Goal: Use online tool/utility: Utilize a website feature to perform a specific function

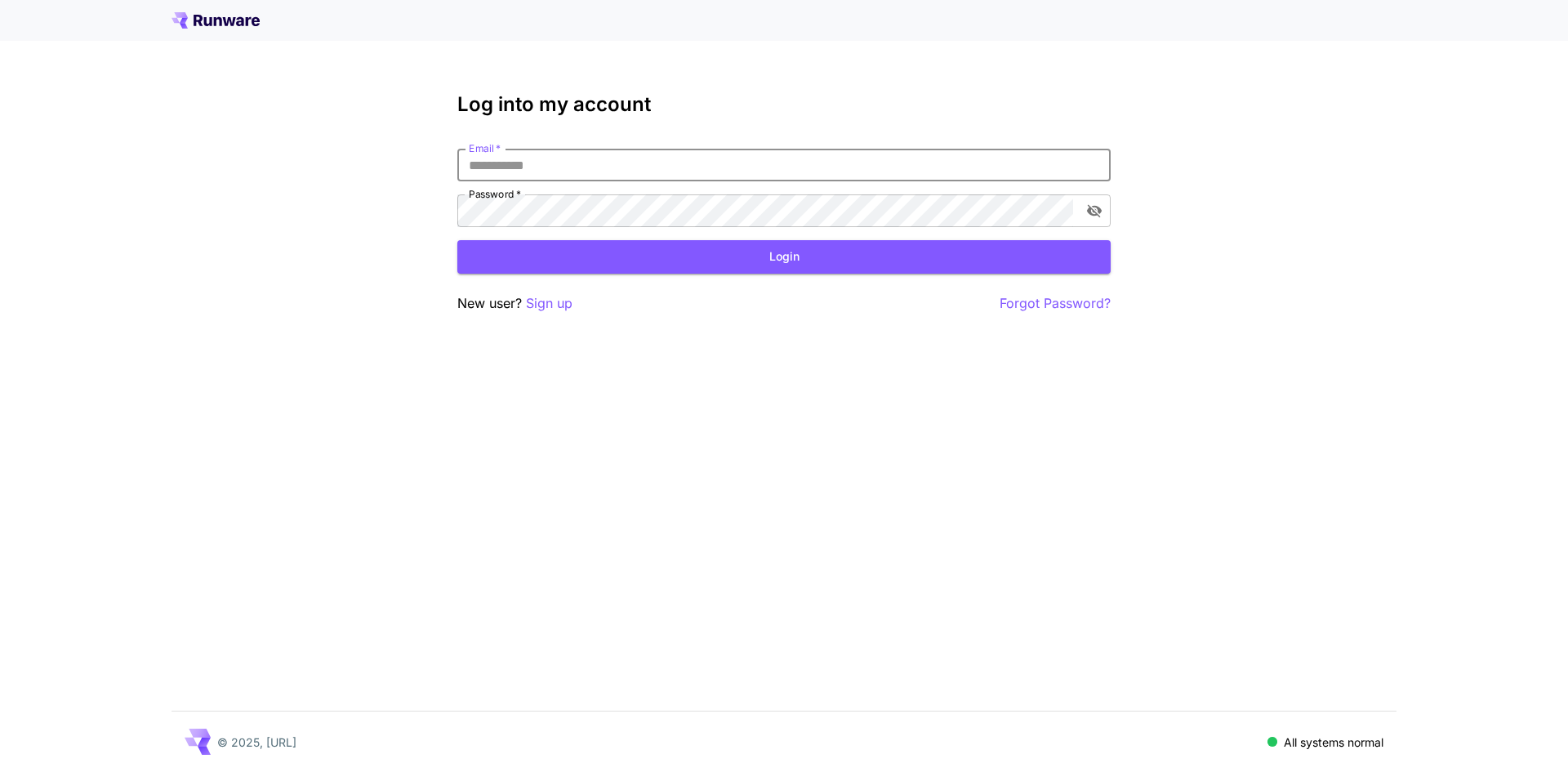
type input "**********"
click at [762, 253] on button "Login" at bounding box center [784, 257] width 653 height 34
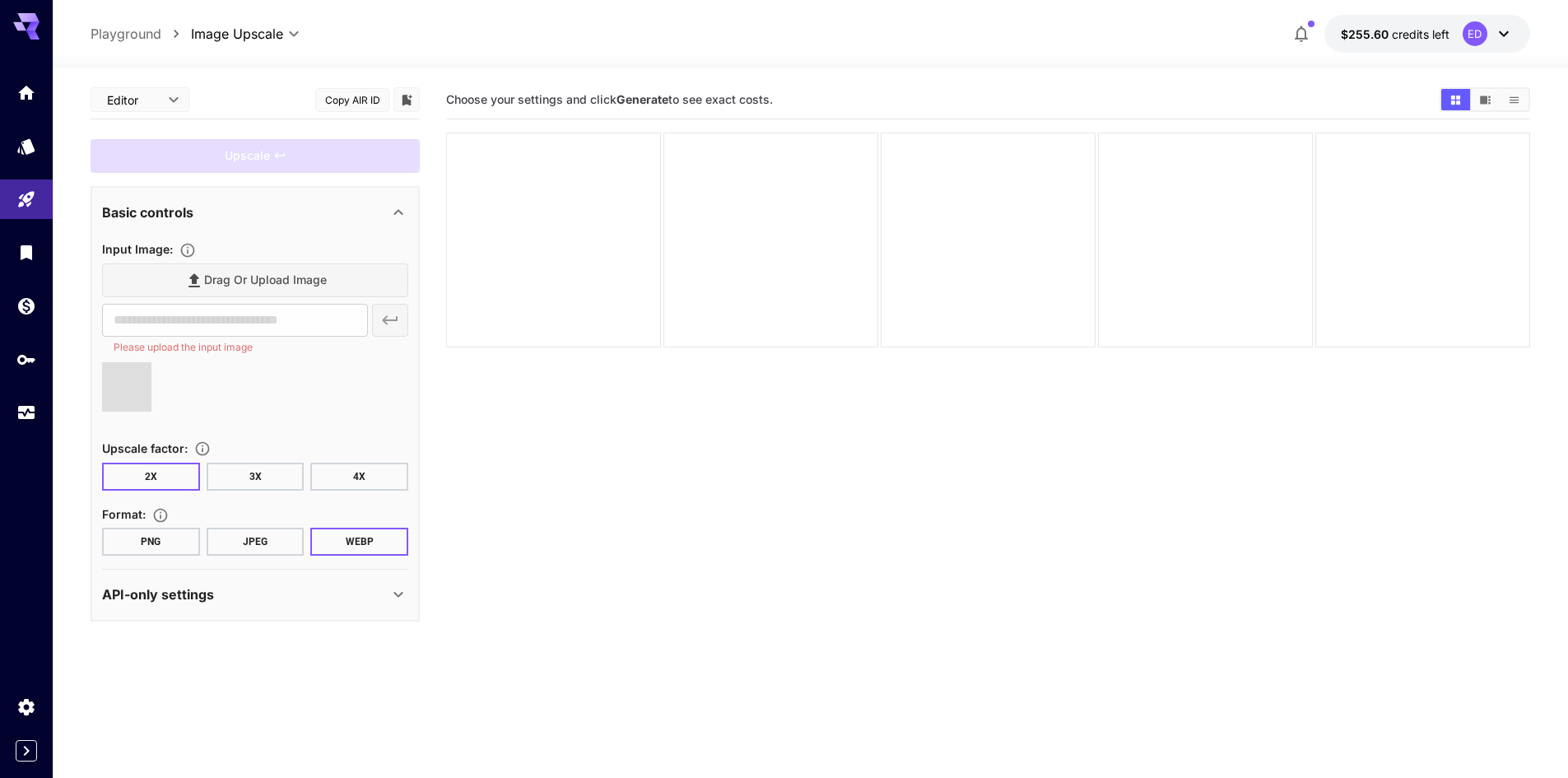
type input "**********"
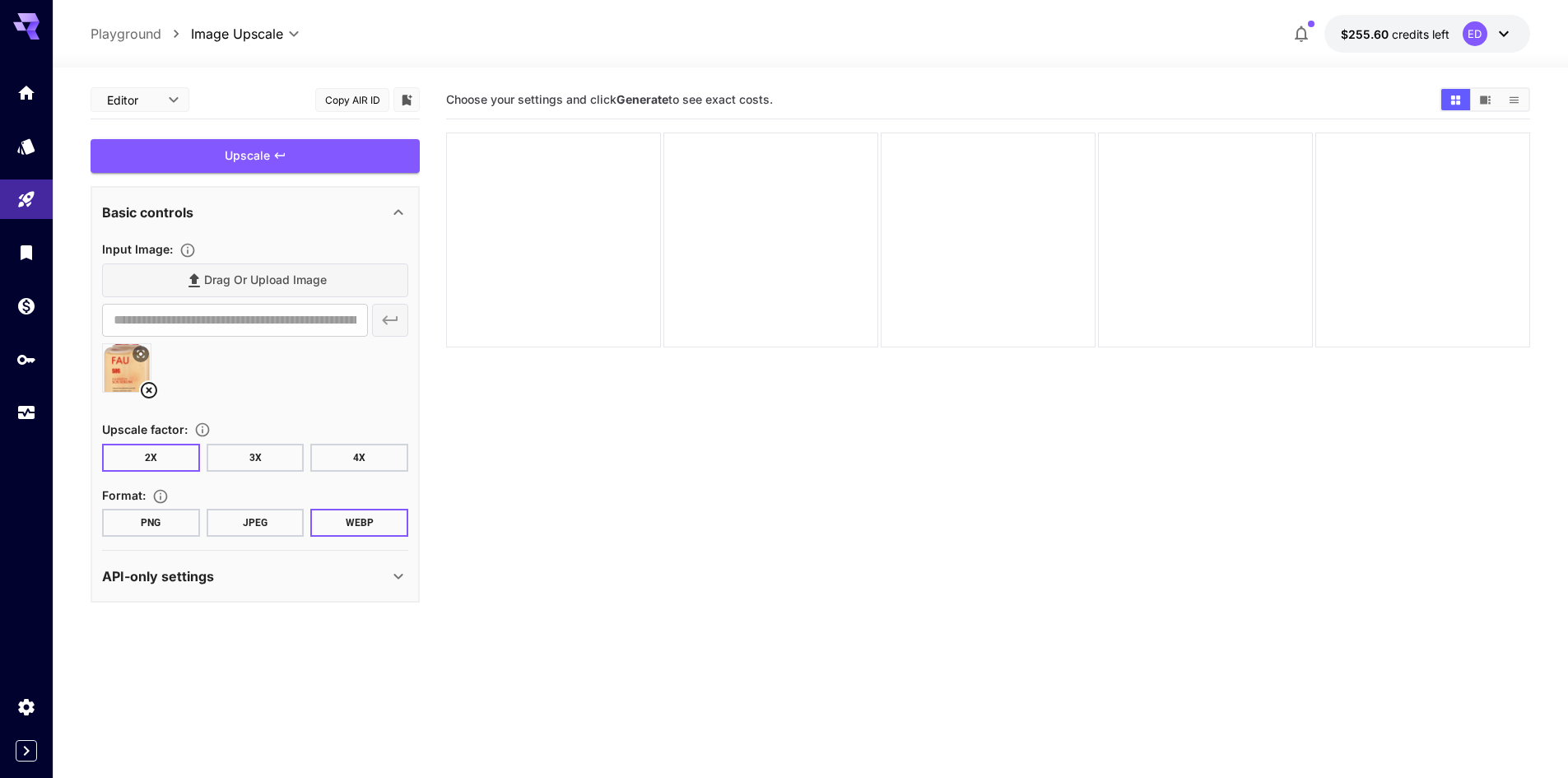
click at [360, 458] on button "4X" at bounding box center [359, 457] width 98 height 28
click at [167, 518] on button "PNG" at bounding box center [151, 523] width 98 height 28
click at [328, 577] on div "API-only settings" at bounding box center [246, 576] width 286 height 19
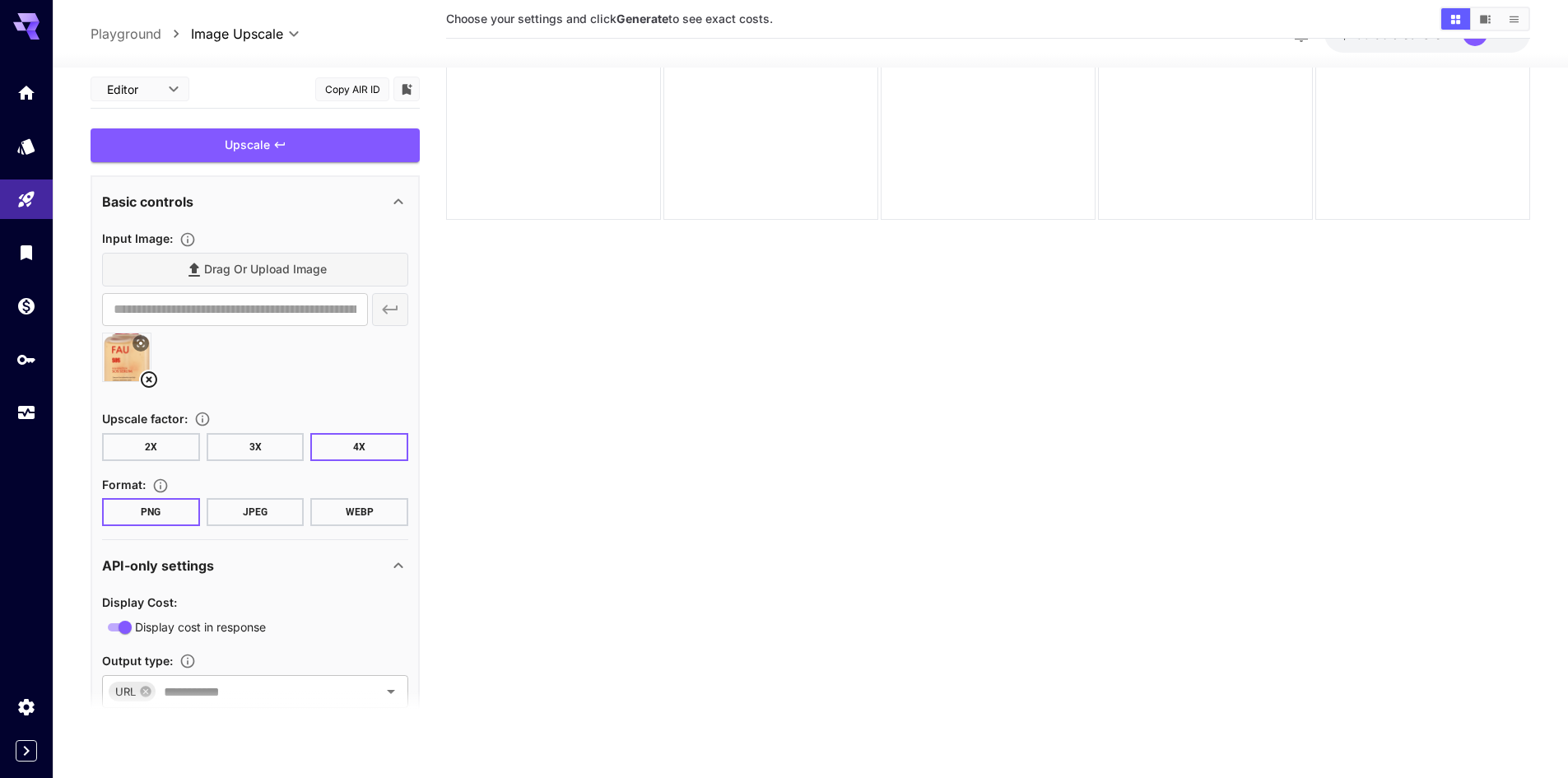
scroll to position [130, 0]
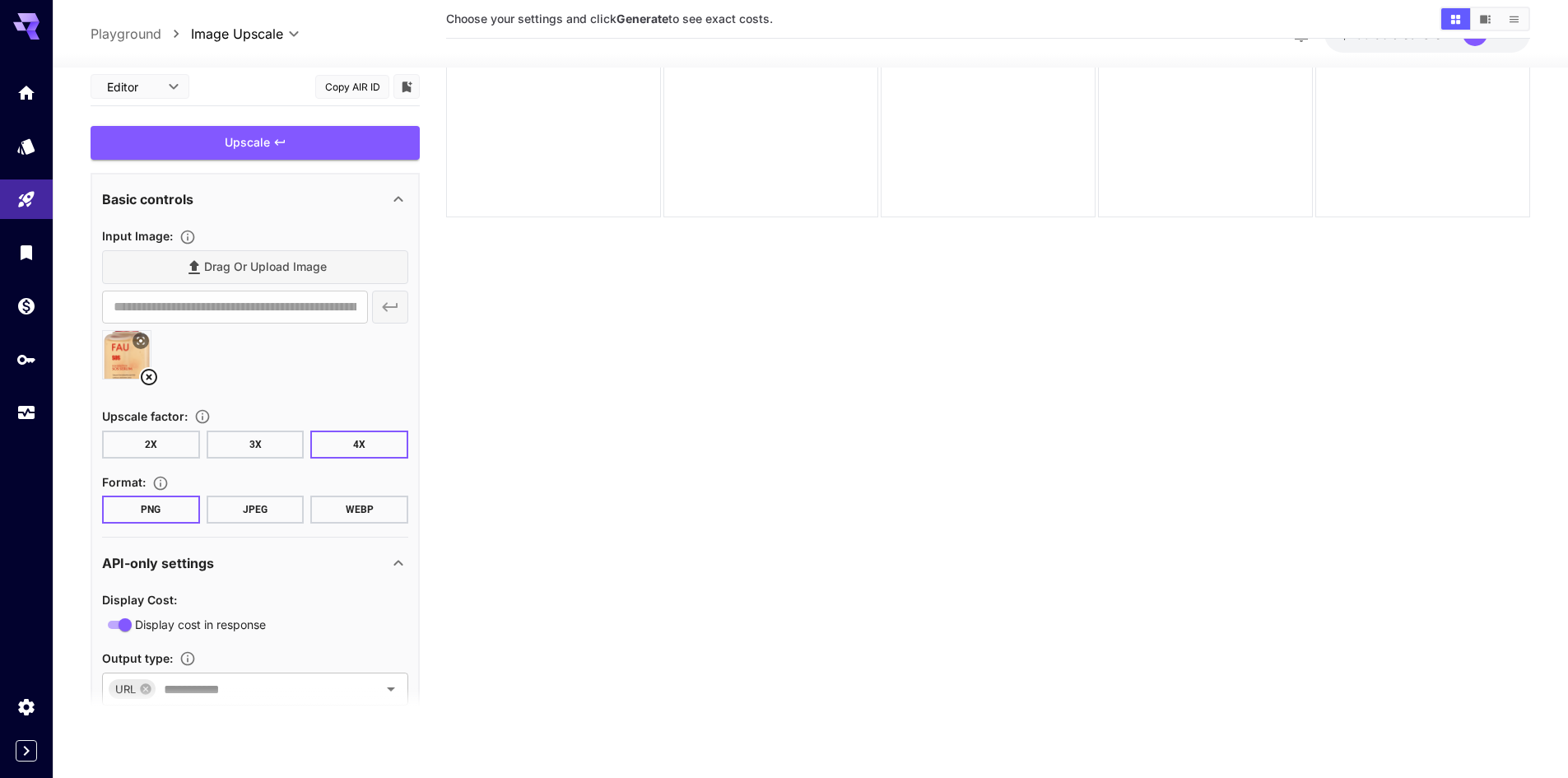
click at [392, 562] on icon at bounding box center [398, 562] width 19 height 19
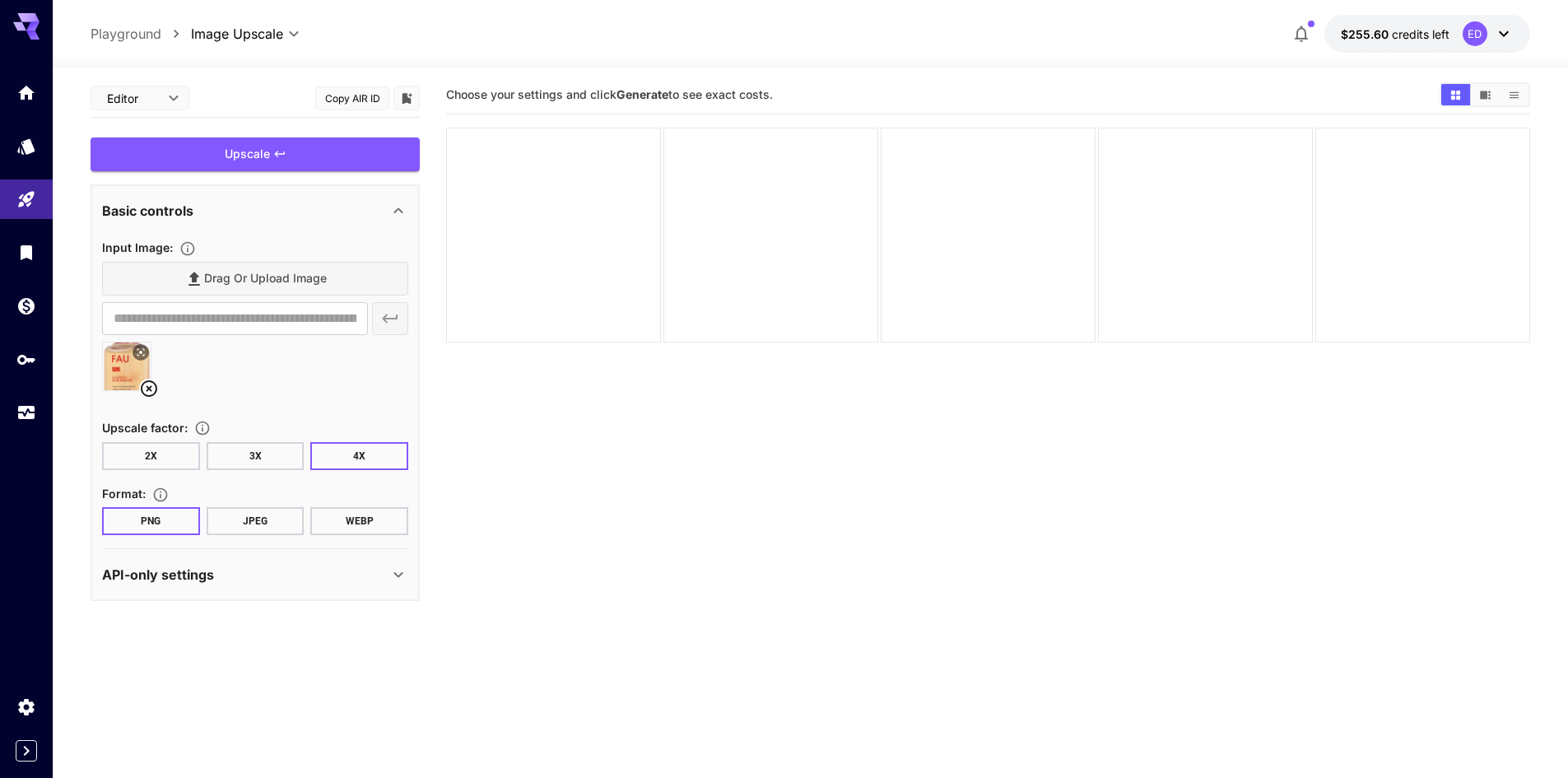
scroll to position [0, 0]
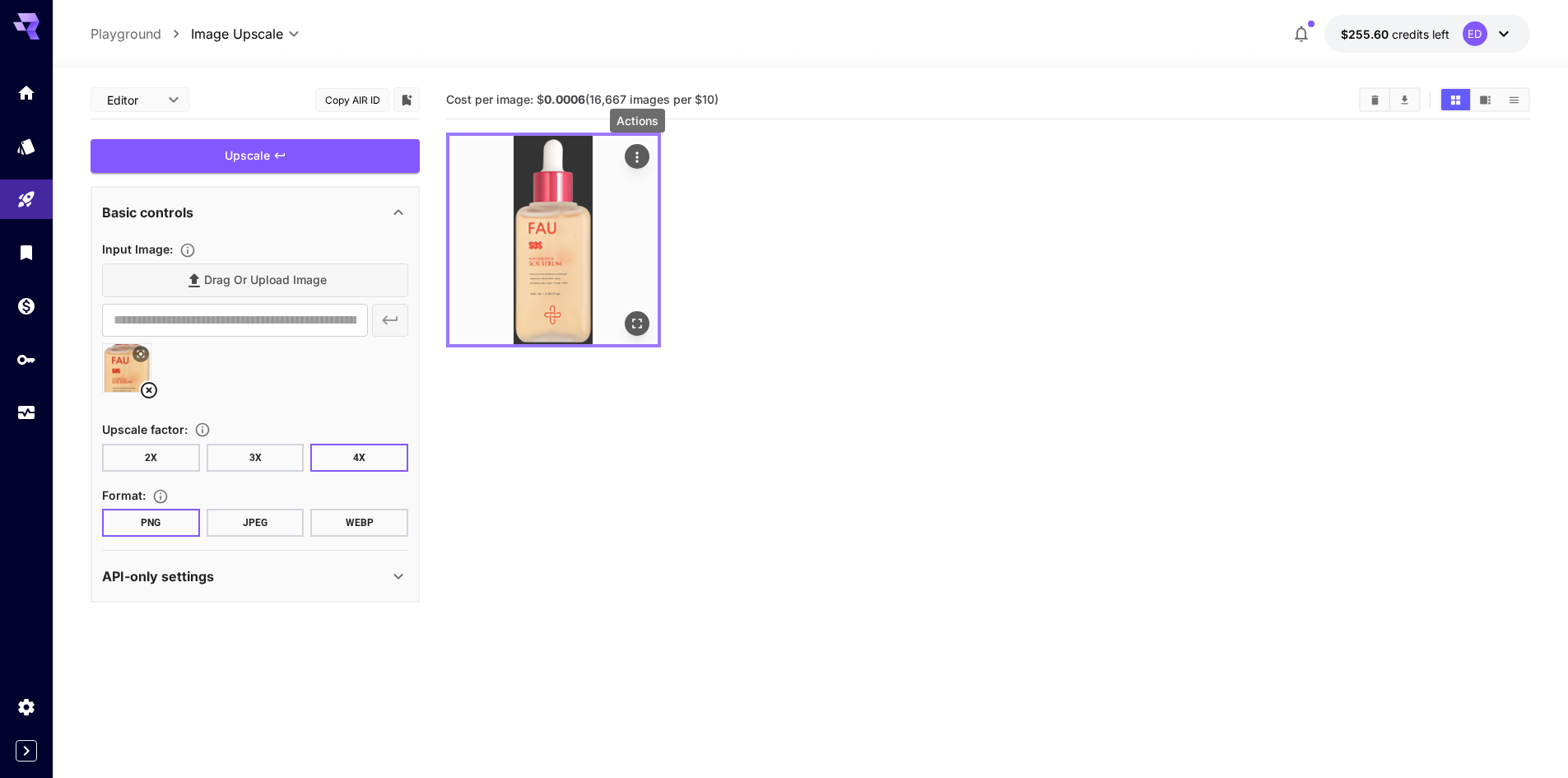
click at [639, 155] on icon "Actions" at bounding box center [637, 157] width 17 height 17
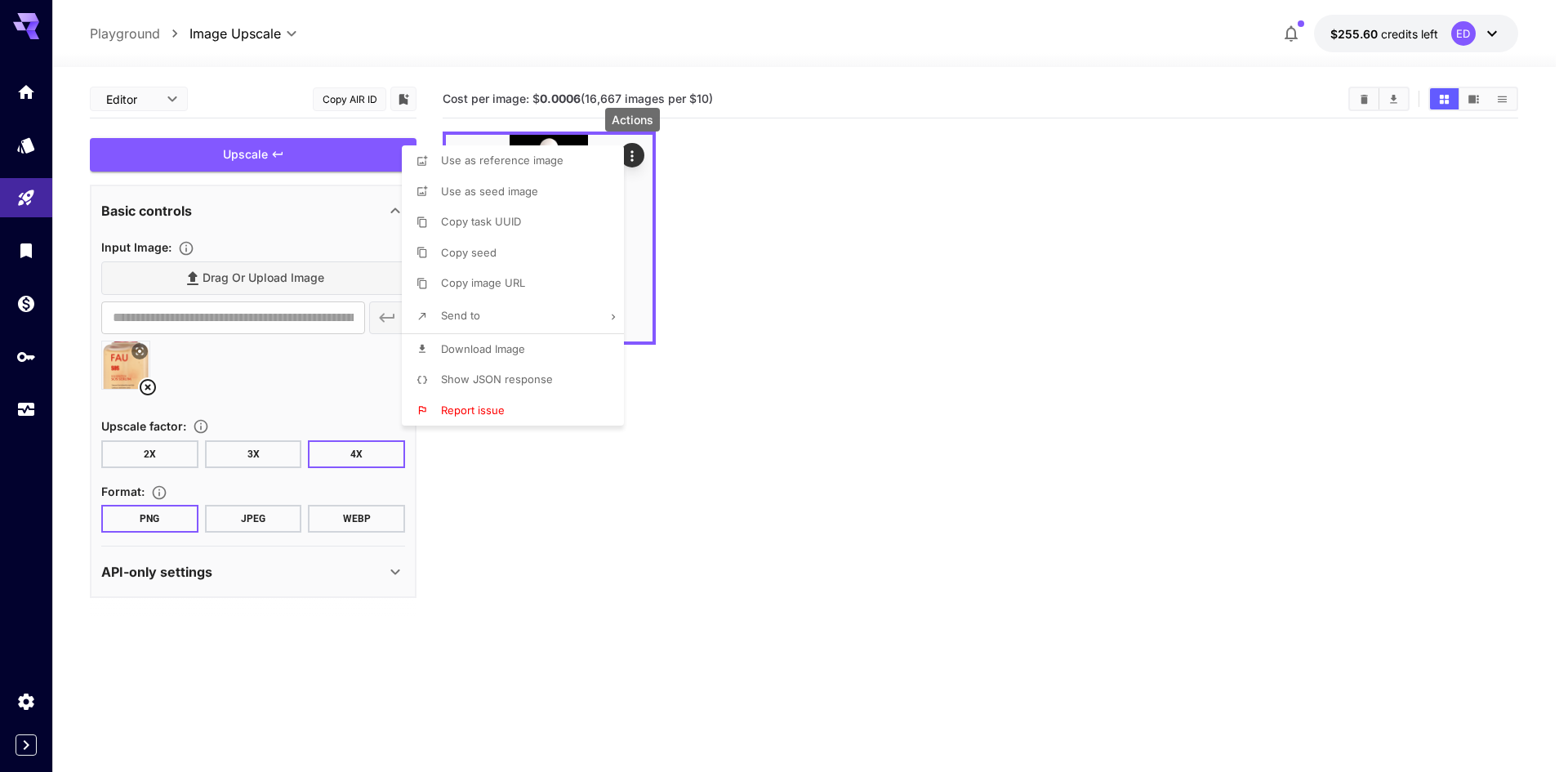
click at [587, 162] on li "Use as reference image" at bounding box center [517, 161] width 232 height 31
click at [738, 500] on div at bounding box center [784, 386] width 1568 height 772
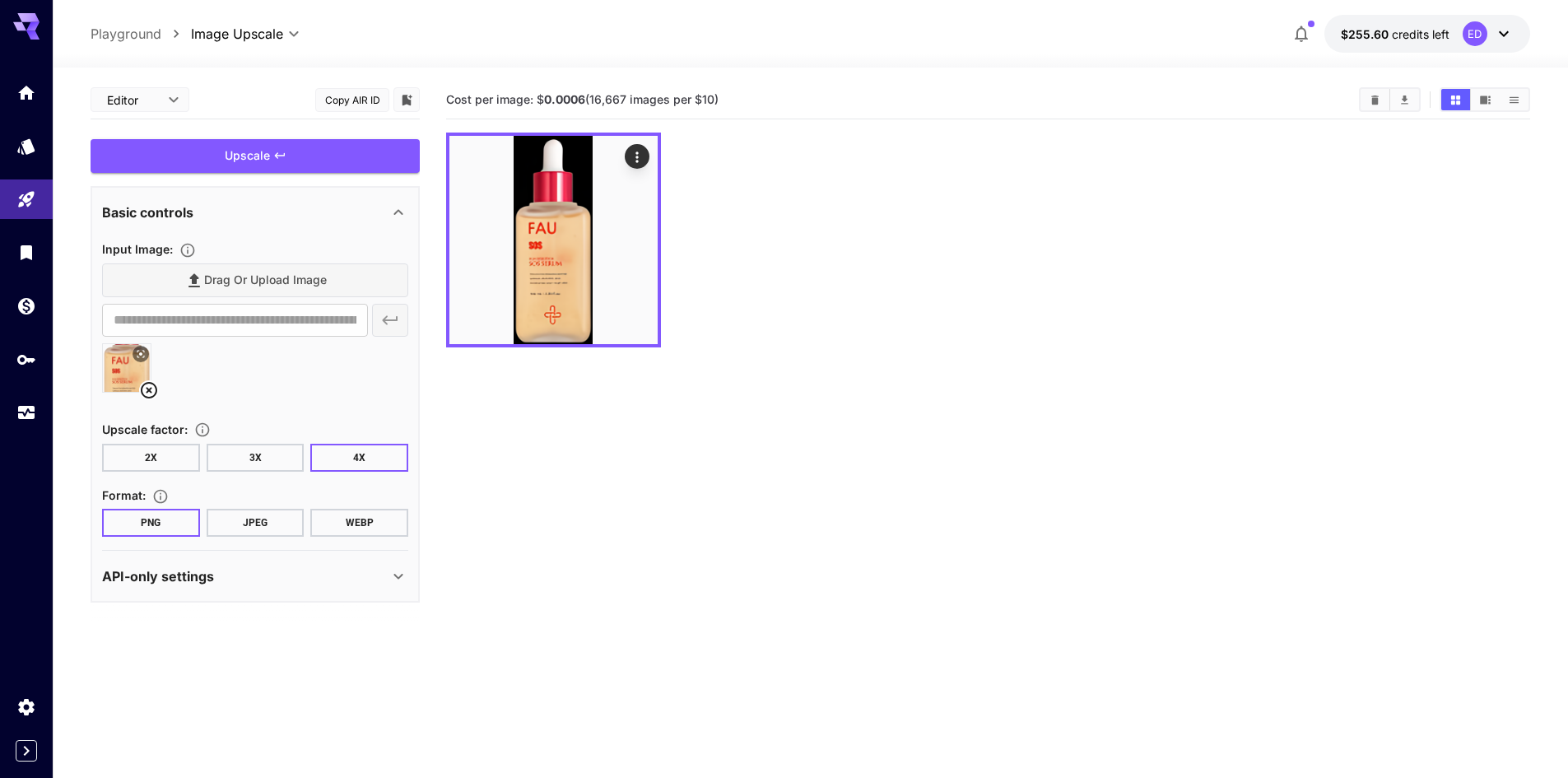
click at [148, 395] on icon at bounding box center [149, 390] width 19 height 19
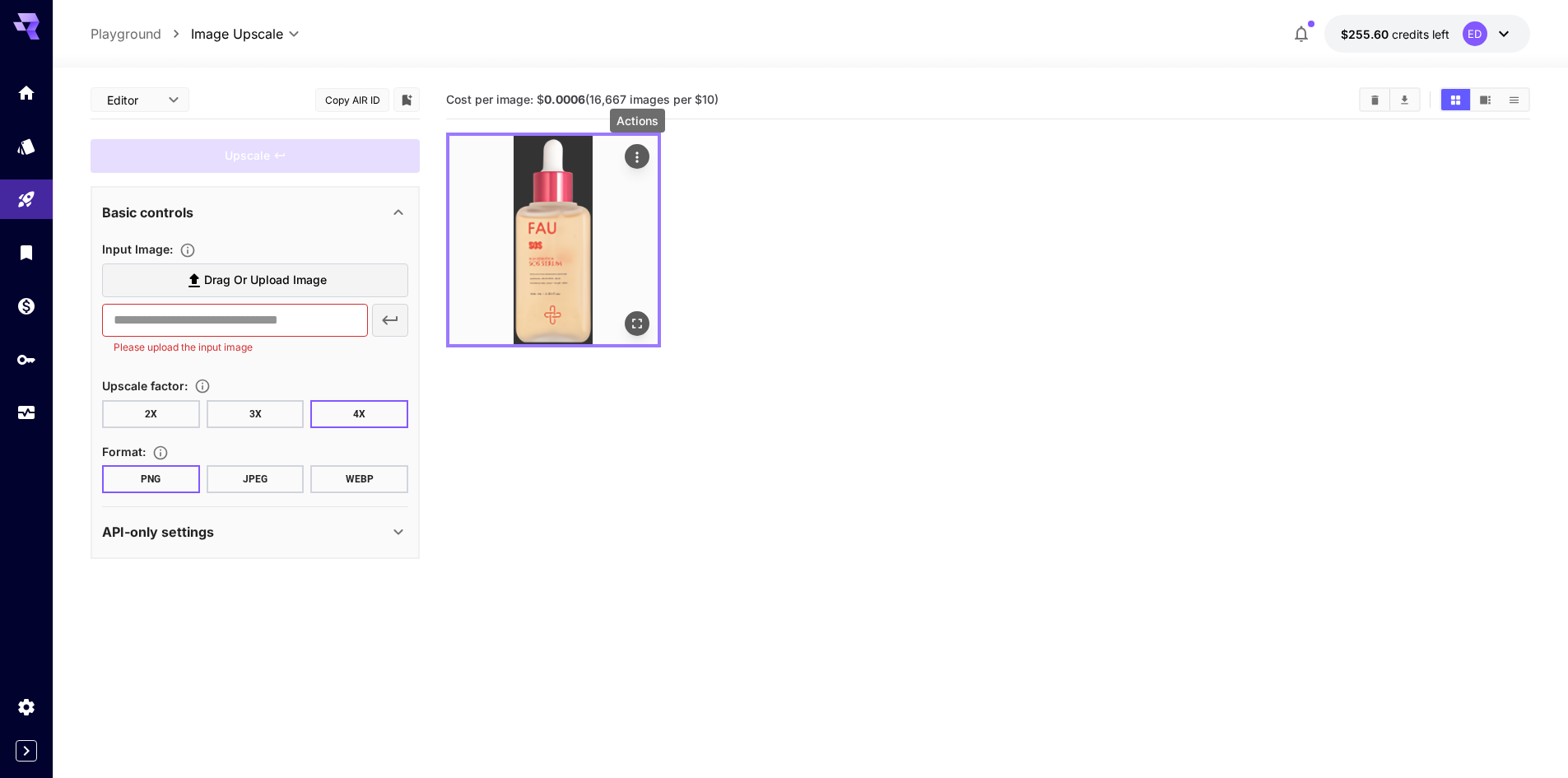
click at [642, 155] on icon "Actions" at bounding box center [637, 157] width 17 height 17
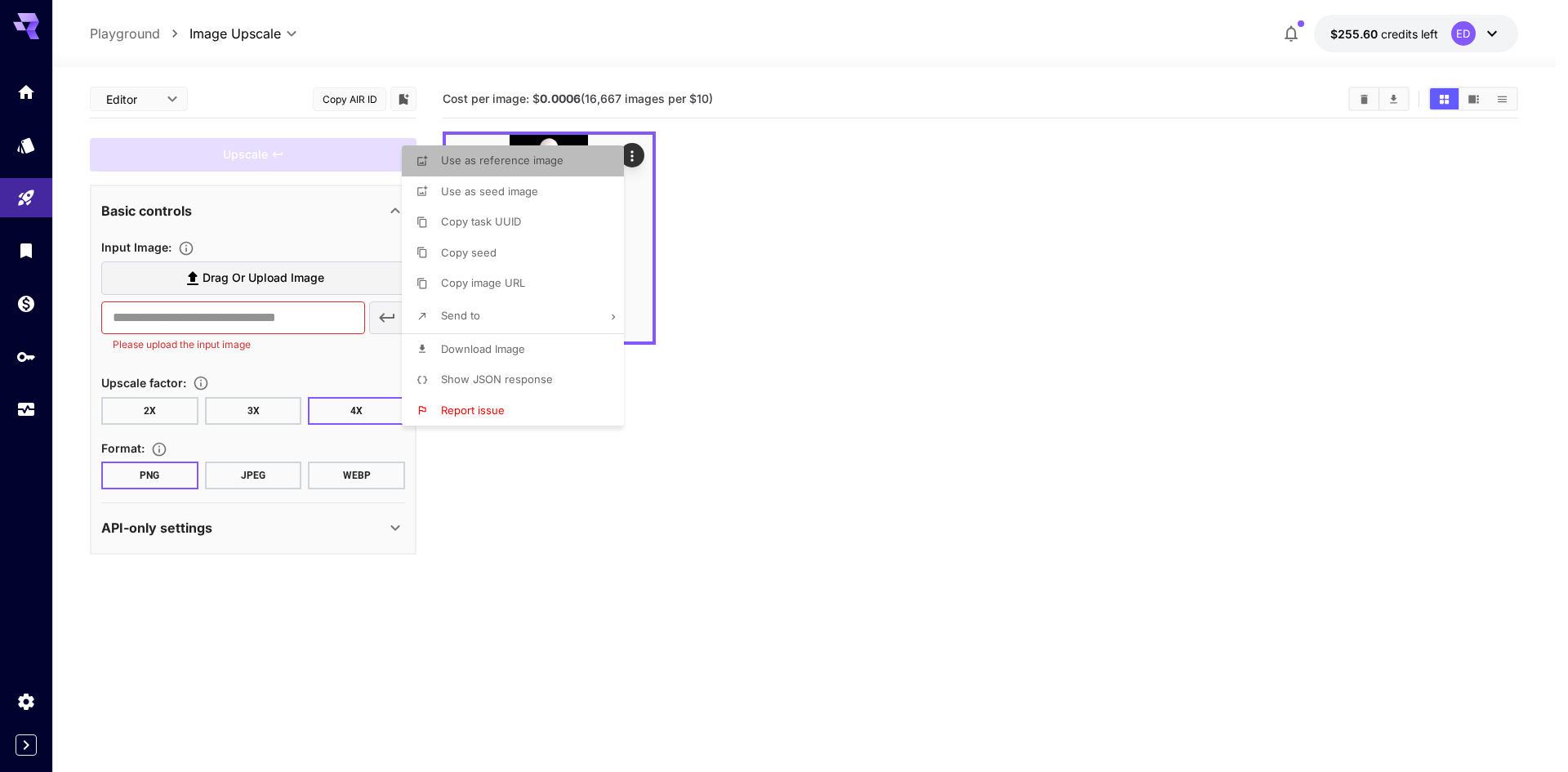
click at [521, 155] on span "Use as reference image" at bounding box center [502, 160] width 123 height 13
click at [526, 197] on span "Use as seed image" at bounding box center [489, 191] width 97 height 13
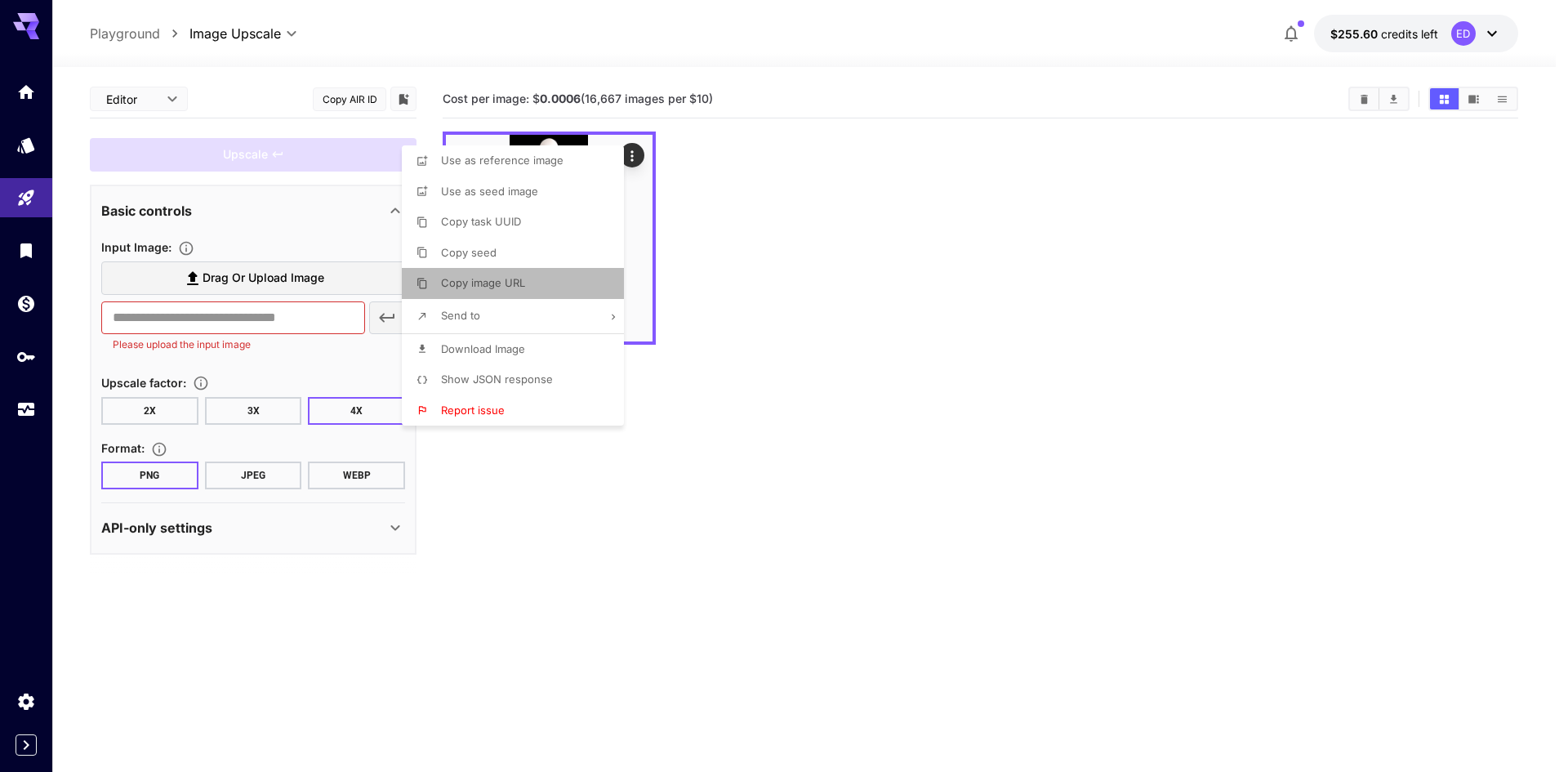
click at [489, 286] on span "Copy image URL" at bounding box center [483, 282] width 84 height 13
click at [247, 313] on div at bounding box center [784, 386] width 1568 height 772
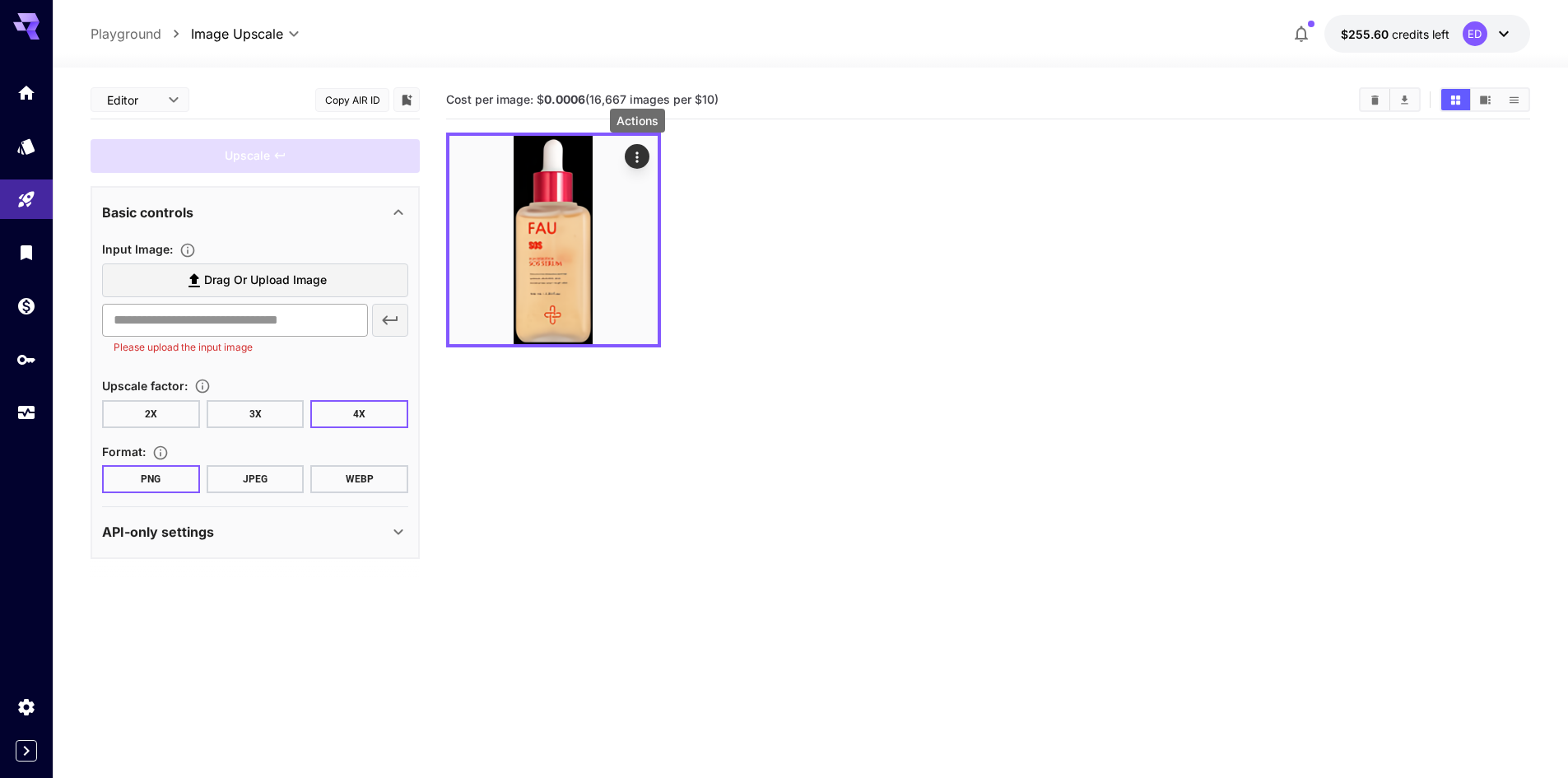
click at [205, 312] on input "text" at bounding box center [235, 321] width 266 height 33
paste input "**********"
type input "**********"
click at [390, 323] on icon "button" at bounding box center [390, 320] width 19 height 19
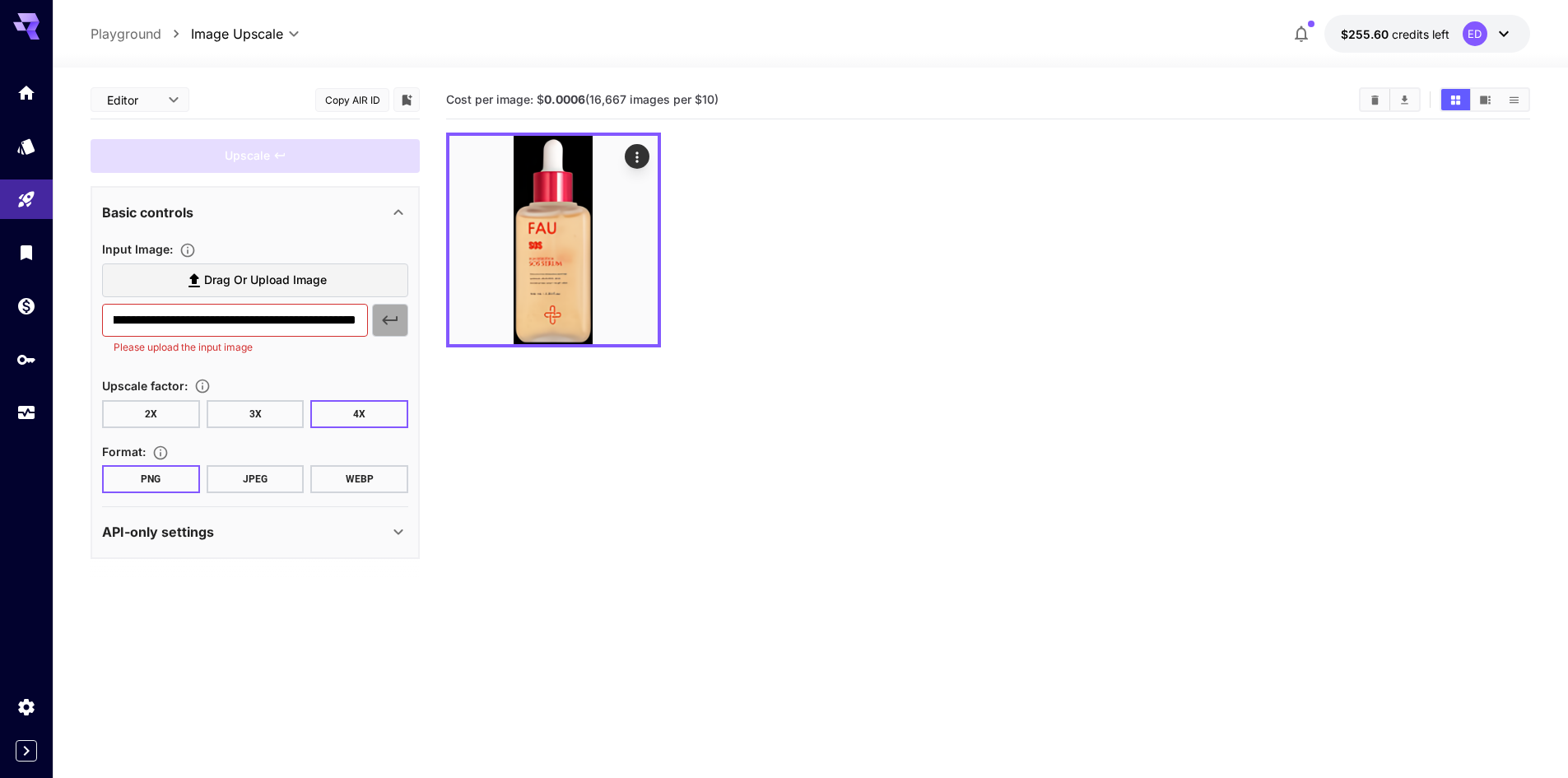
scroll to position [0, 0]
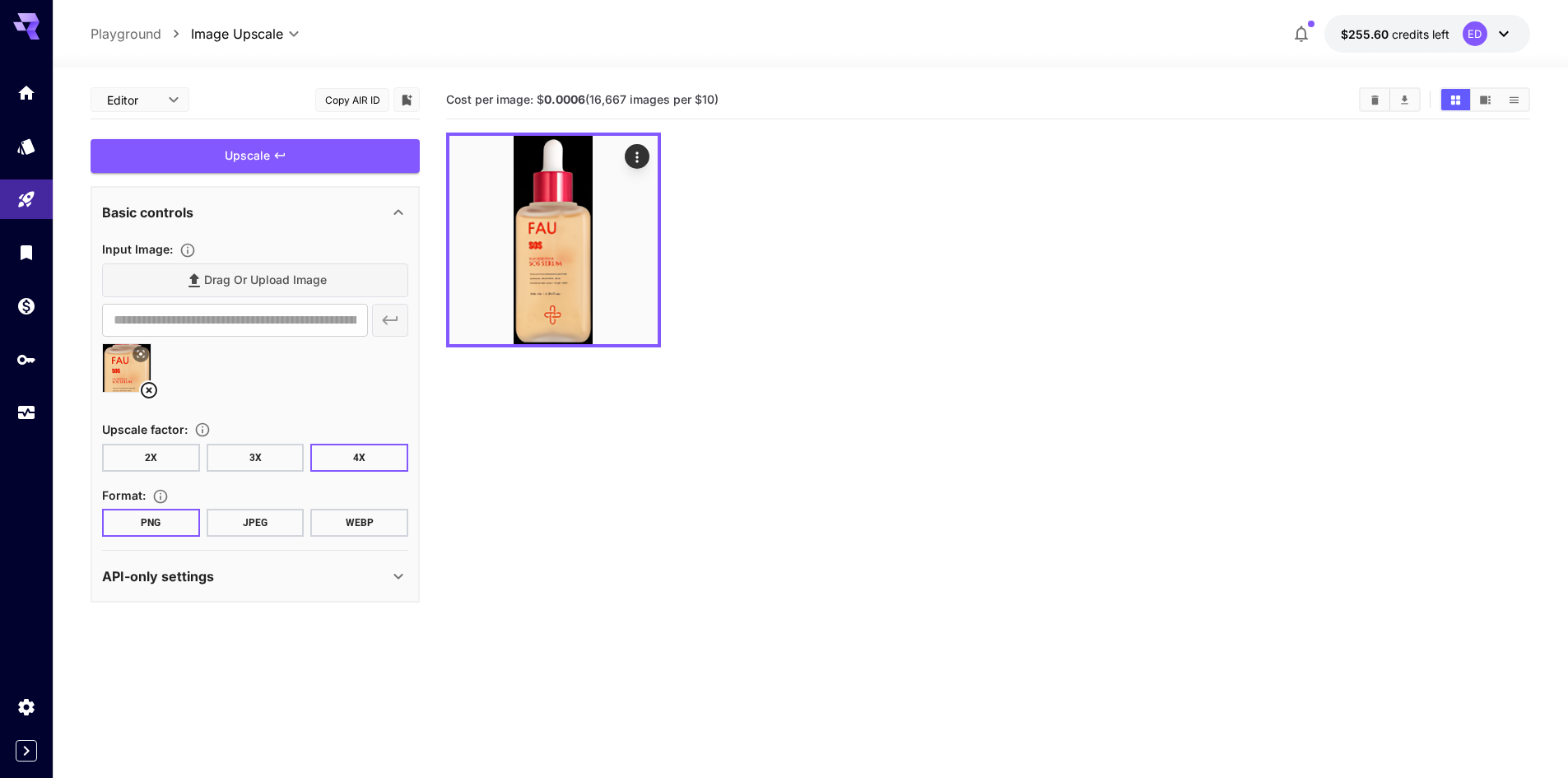
drag, startPoint x: 576, startPoint y: 232, endPoint x: 946, endPoint y: 267, distance: 371.7
click at [946, 267] on div at bounding box center [988, 239] width 1084 height 215
click at [281, 148] on div "Upscale" at bounding box center [255, 156] width 329 height 34
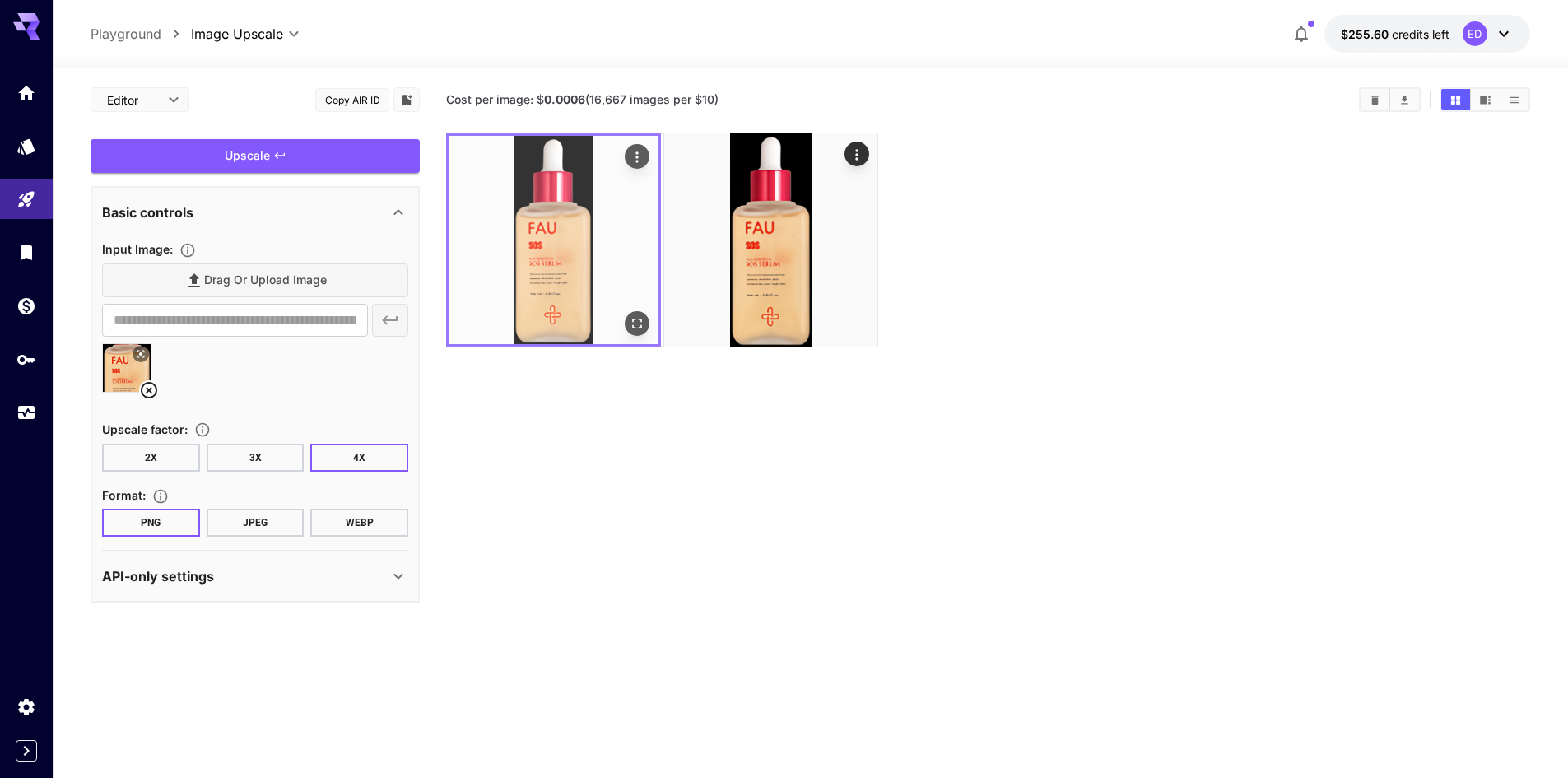
click at [561, 272] on img at bounding box center [553, 239] width 208 height 208
click at [641, 328] on icon "Open in fullscreen" at bounding box center [636, 323] width 10 height 10
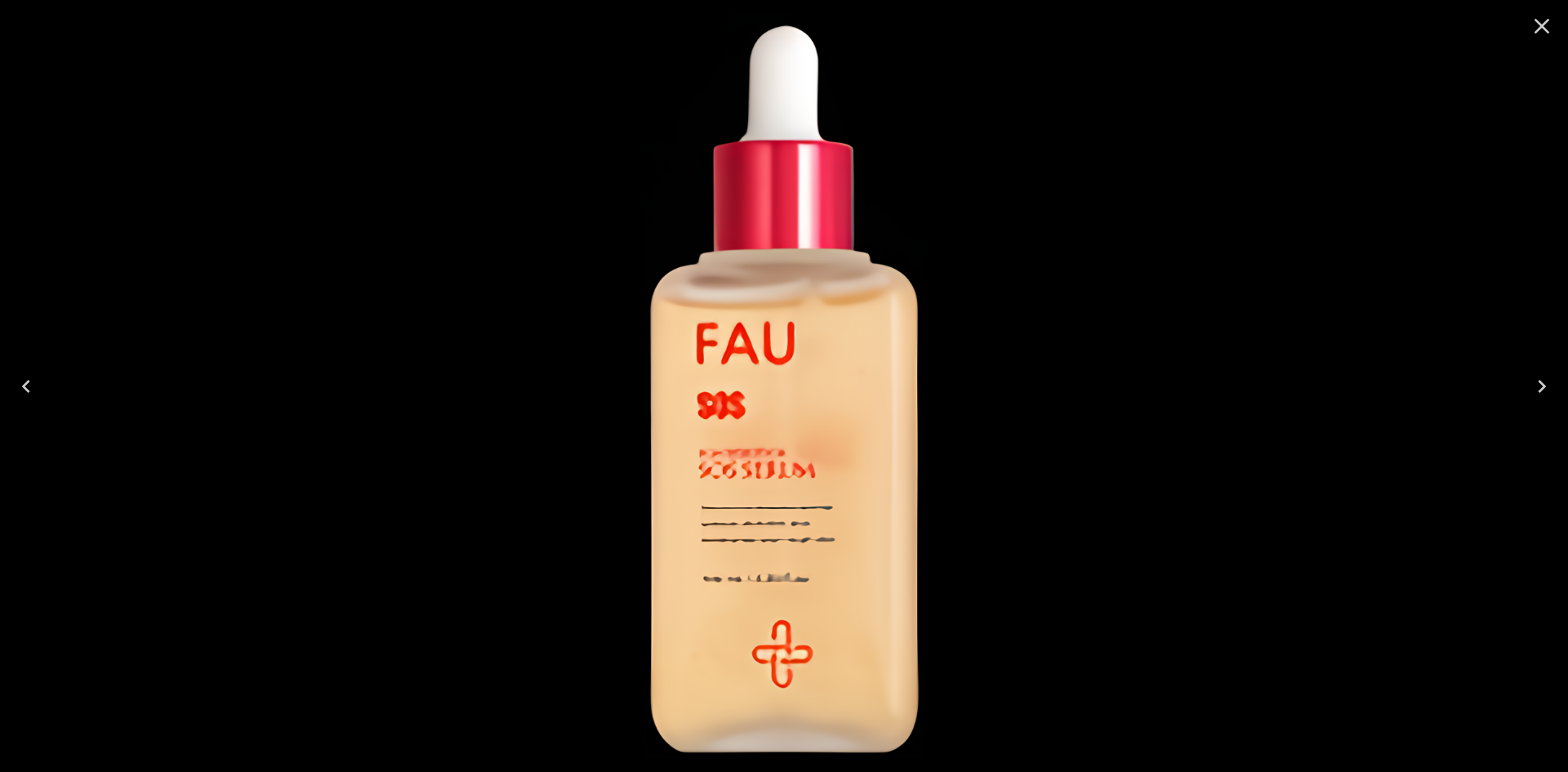
click at [1095, 532] on div at bounding box center [784, 386] width 1568 height 772
click at [1537, 20] on icon "Close" at bounding box center [1542, 26] width 16 height 16
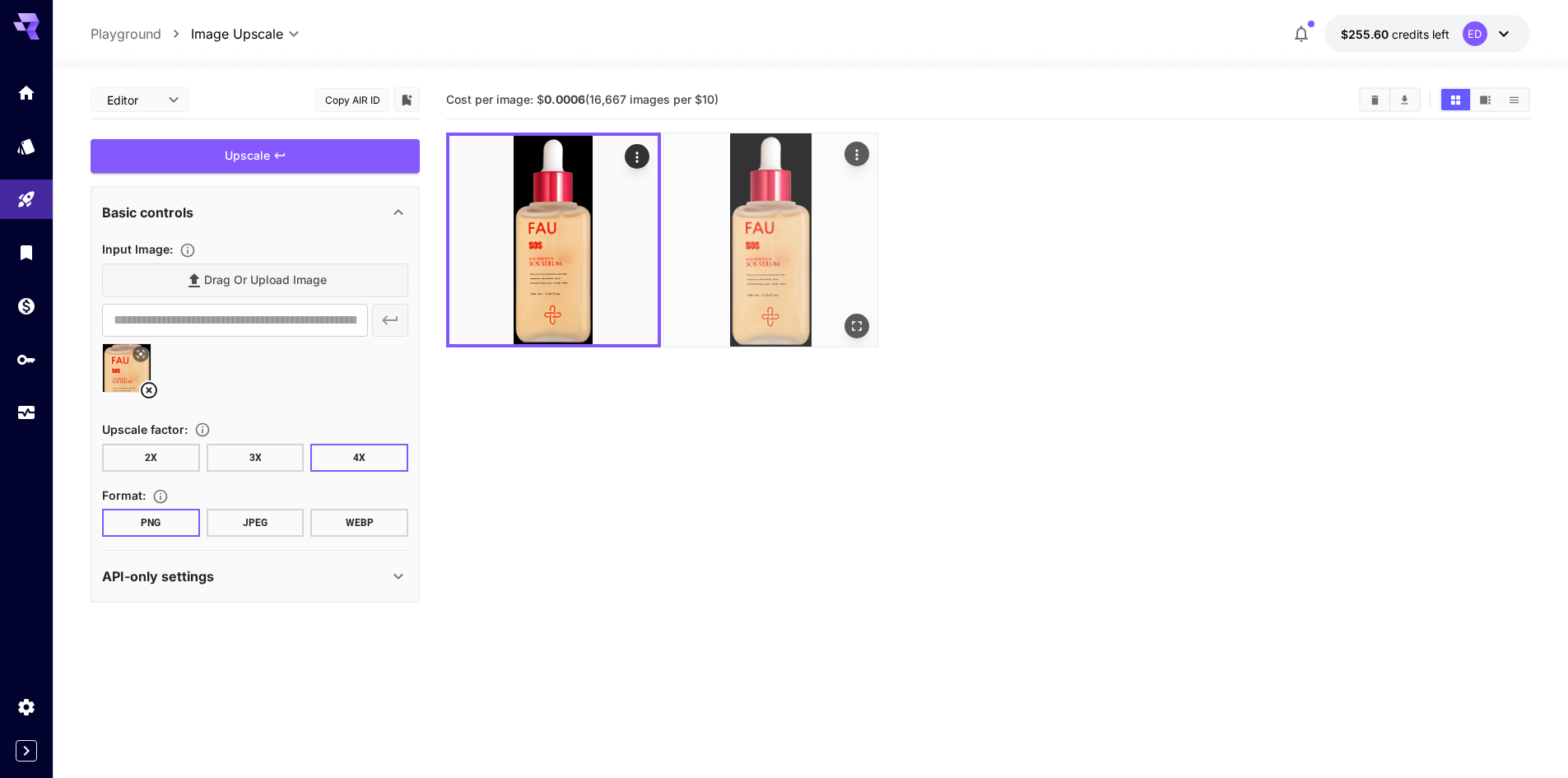
click at [787, 319] on img at bounding box center [770, 239] width 213 height 213
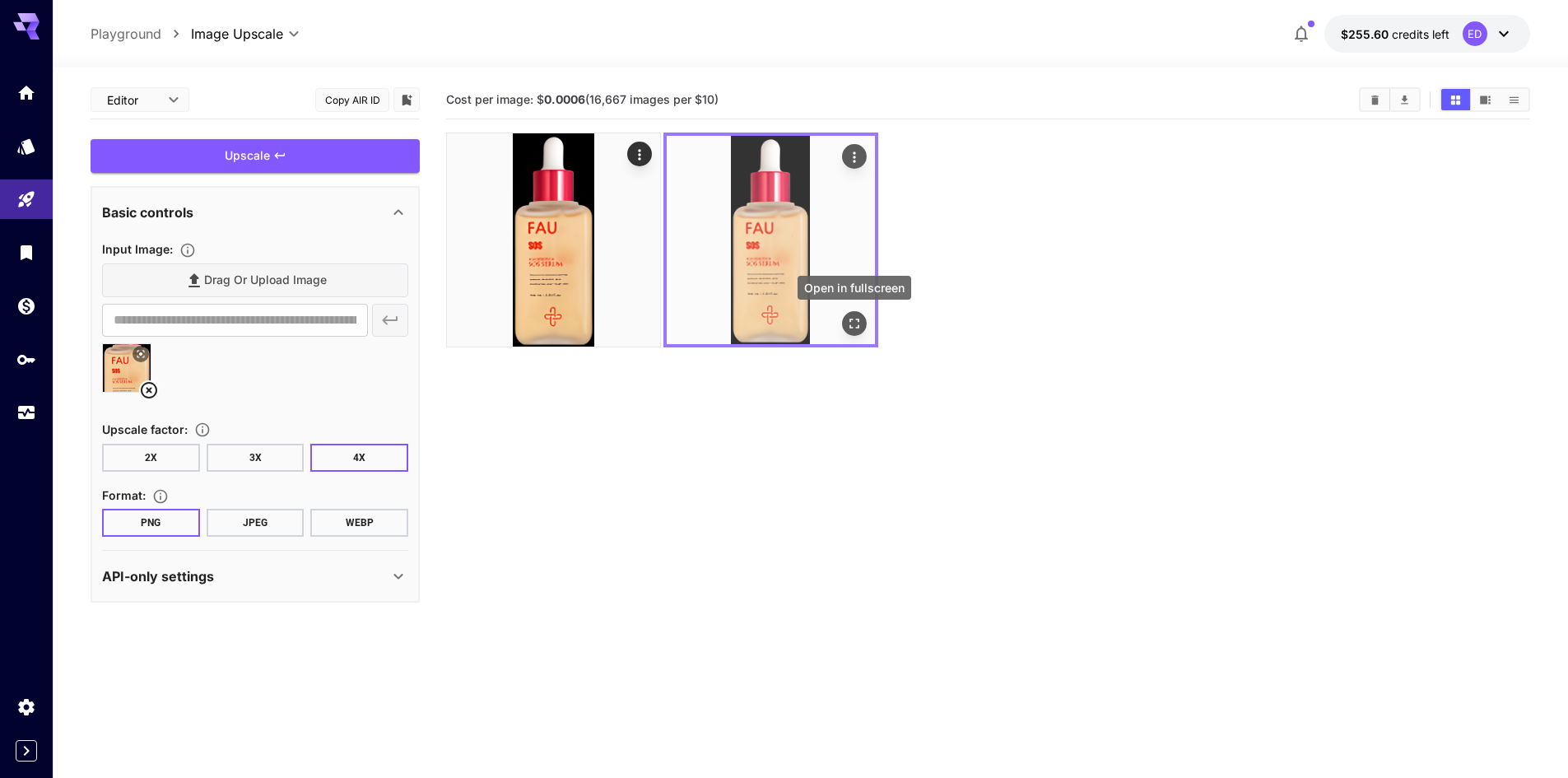
click at [855, 326] on icon "Open in fullscreen" at bounding box center [854, 323] width 17 height 17
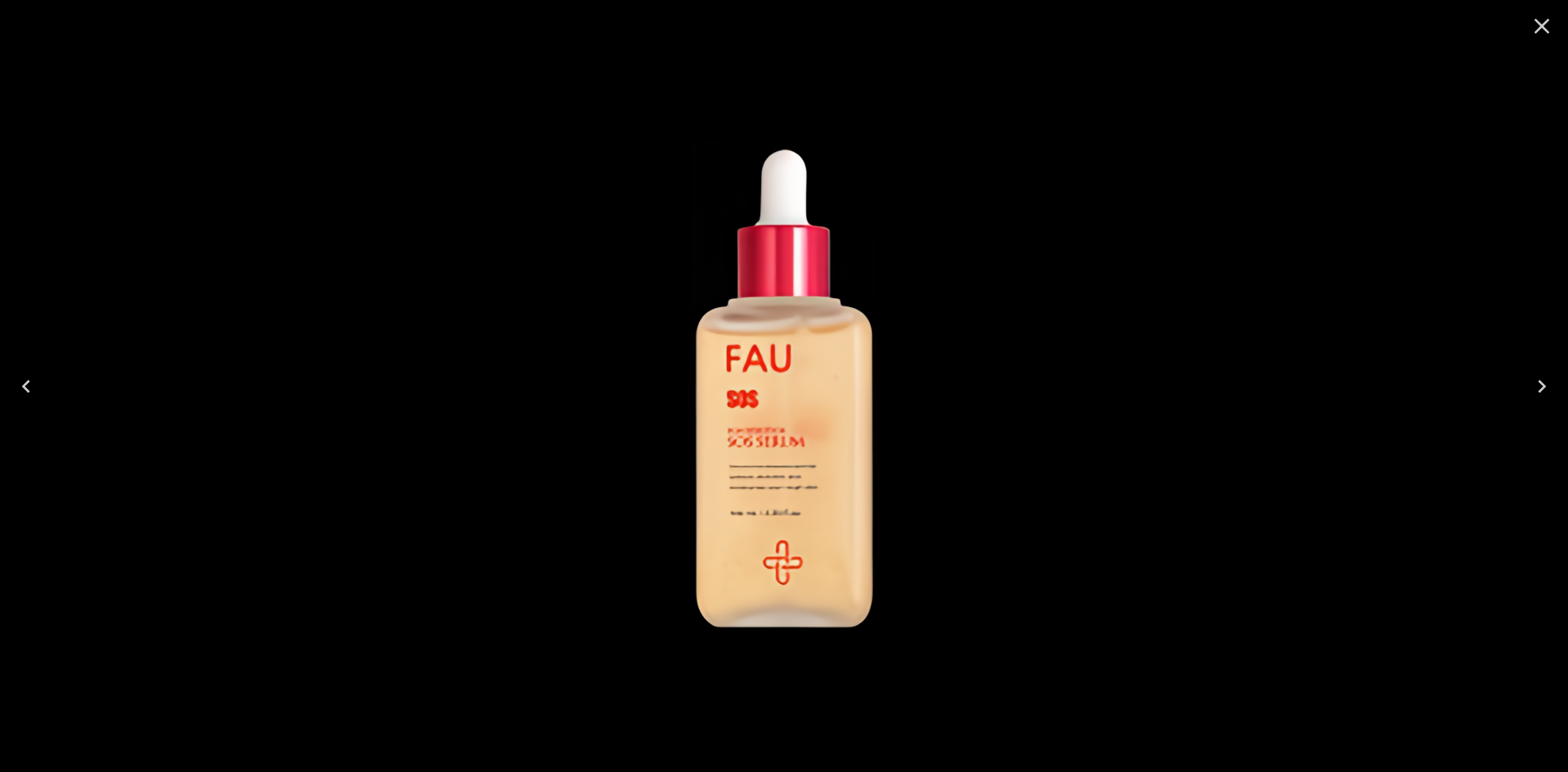
click at [1548, 27] on icon "Close" at bounding box center [1541, 26] width 27 height 27
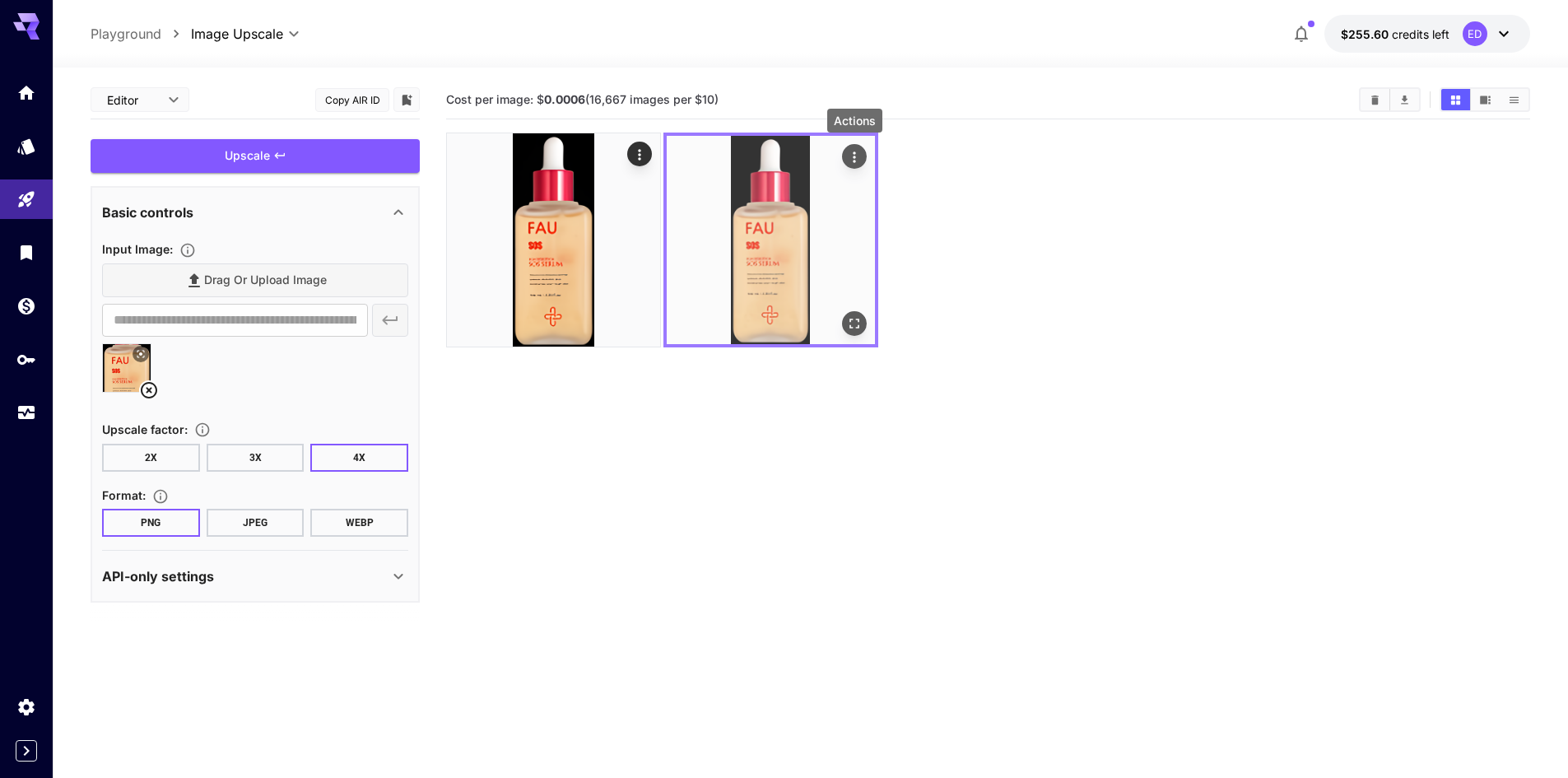
click at [859, 156] on icon "Actions" at bounding box center [854, 157] width 17 height 17
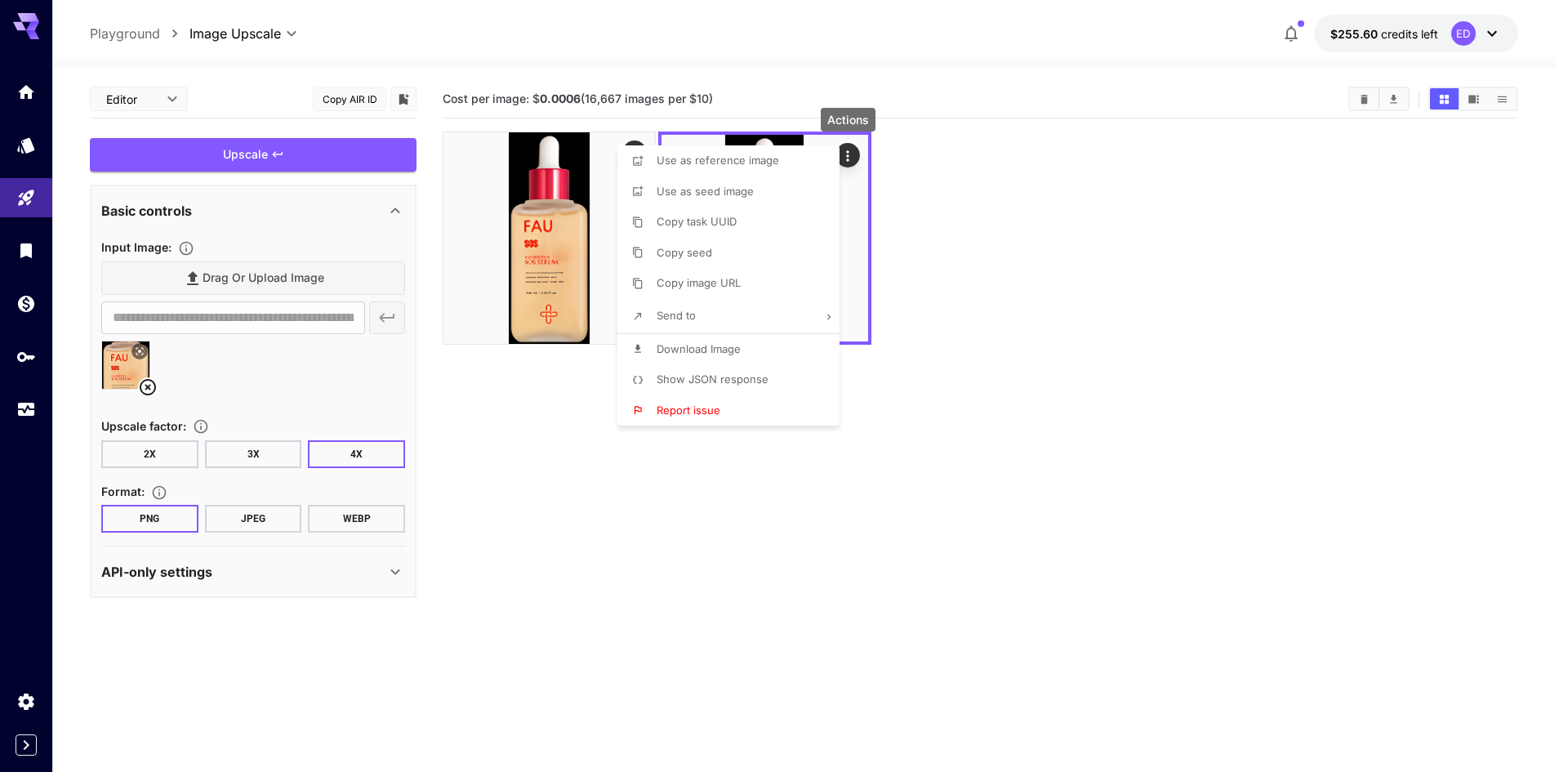
drag, startPoint x: 1001, startPoint y: 520, endPoint x: 993, endPoint y: 491, distance: 30.1
click at [995, 510] on div at bounding box center [784, 386] width 1568 height 772
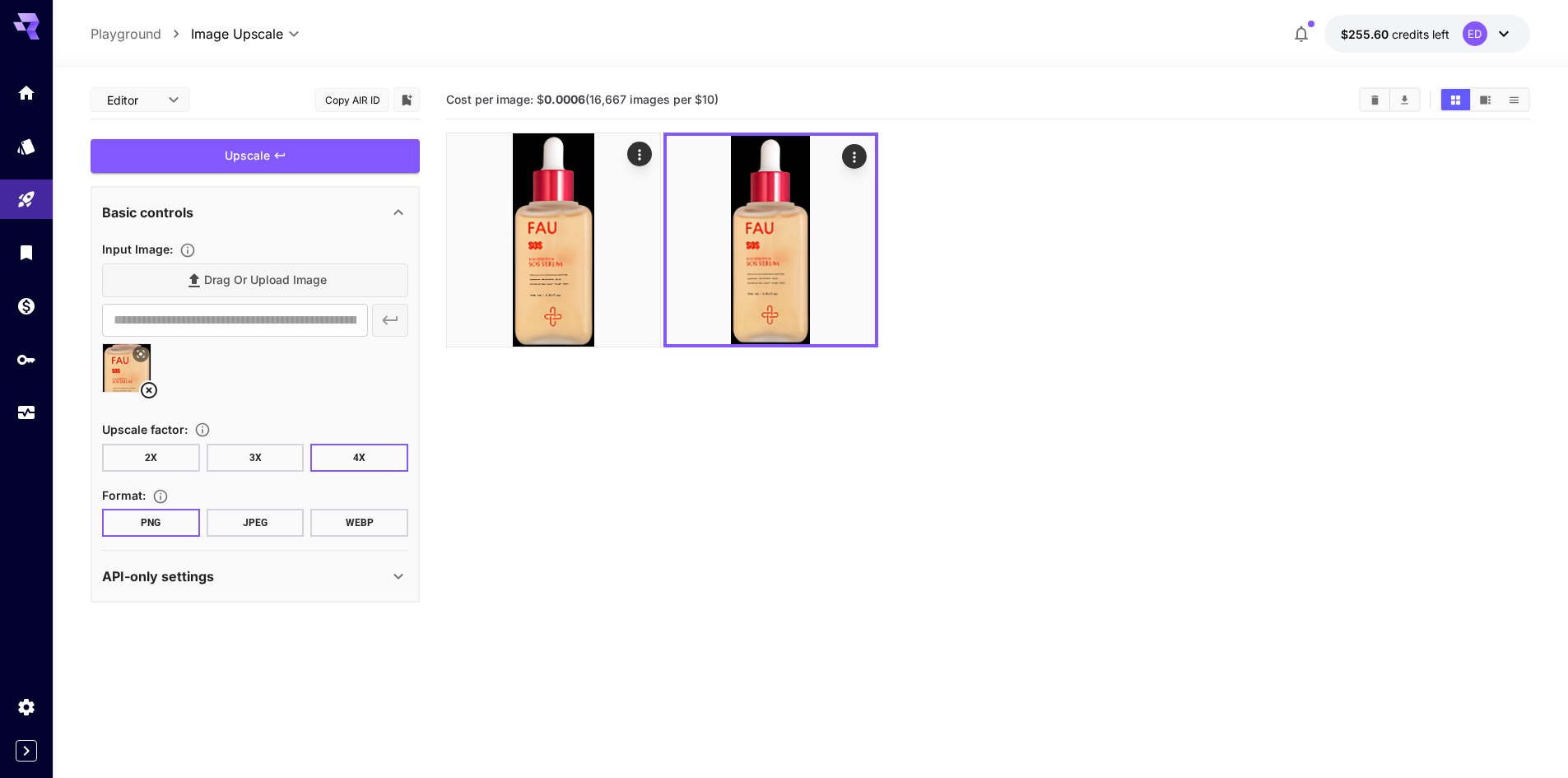
click at [154, 383] on icon at bounding box center [149, 391] width 17 height 17
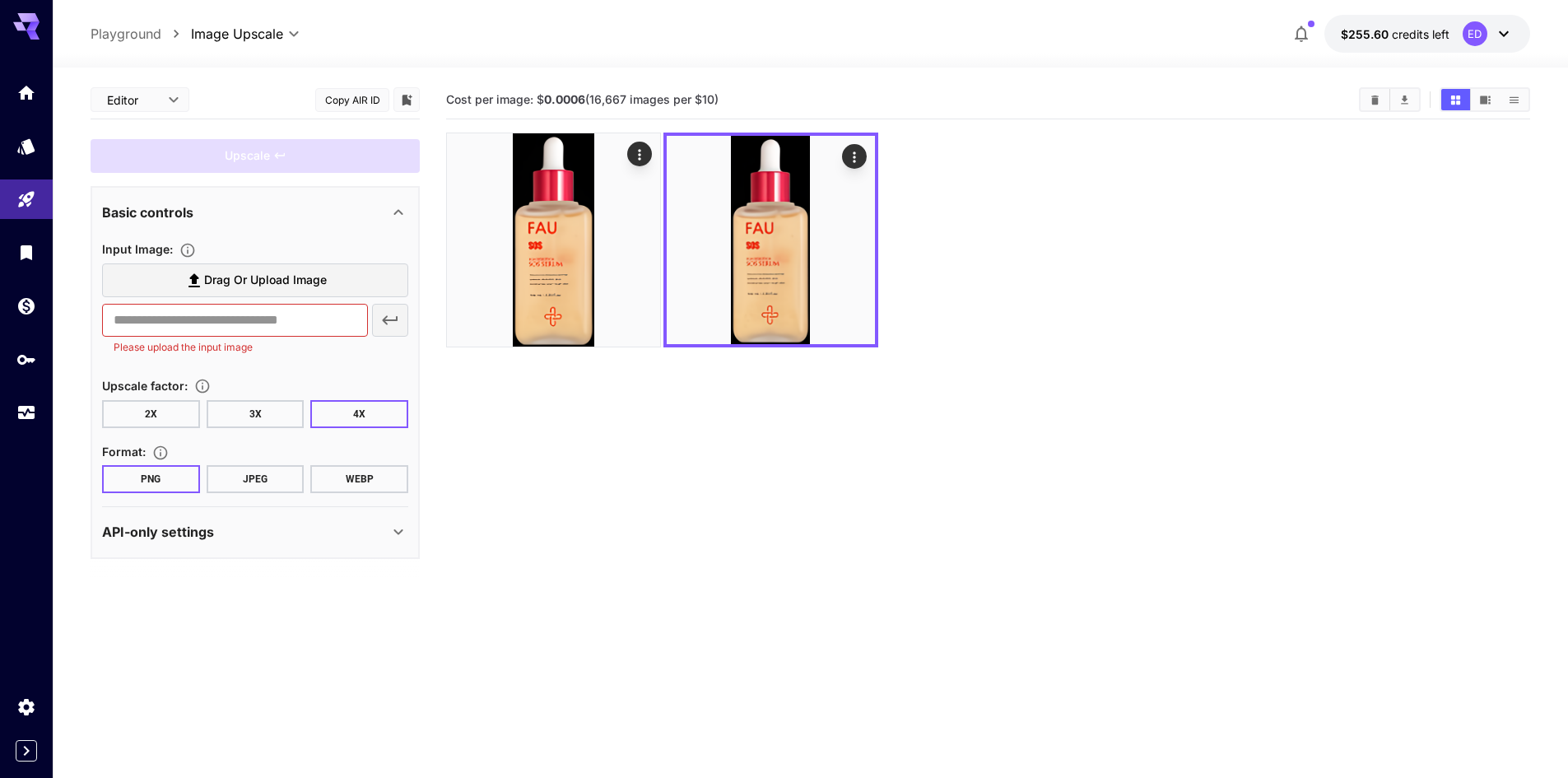
click at [656, 504] on section "Cost per image: $ 0.0006 (16,667 images per $10)" at bounding box center [988, 469] width 1084 height 778
click at [274, 280] on span "Drag or upload image" at bounding box center [265, 280] width 123 height 20
click at [0, 0] on input "Drag or upload image" at bounding box center [0, 0] width 0 height 0
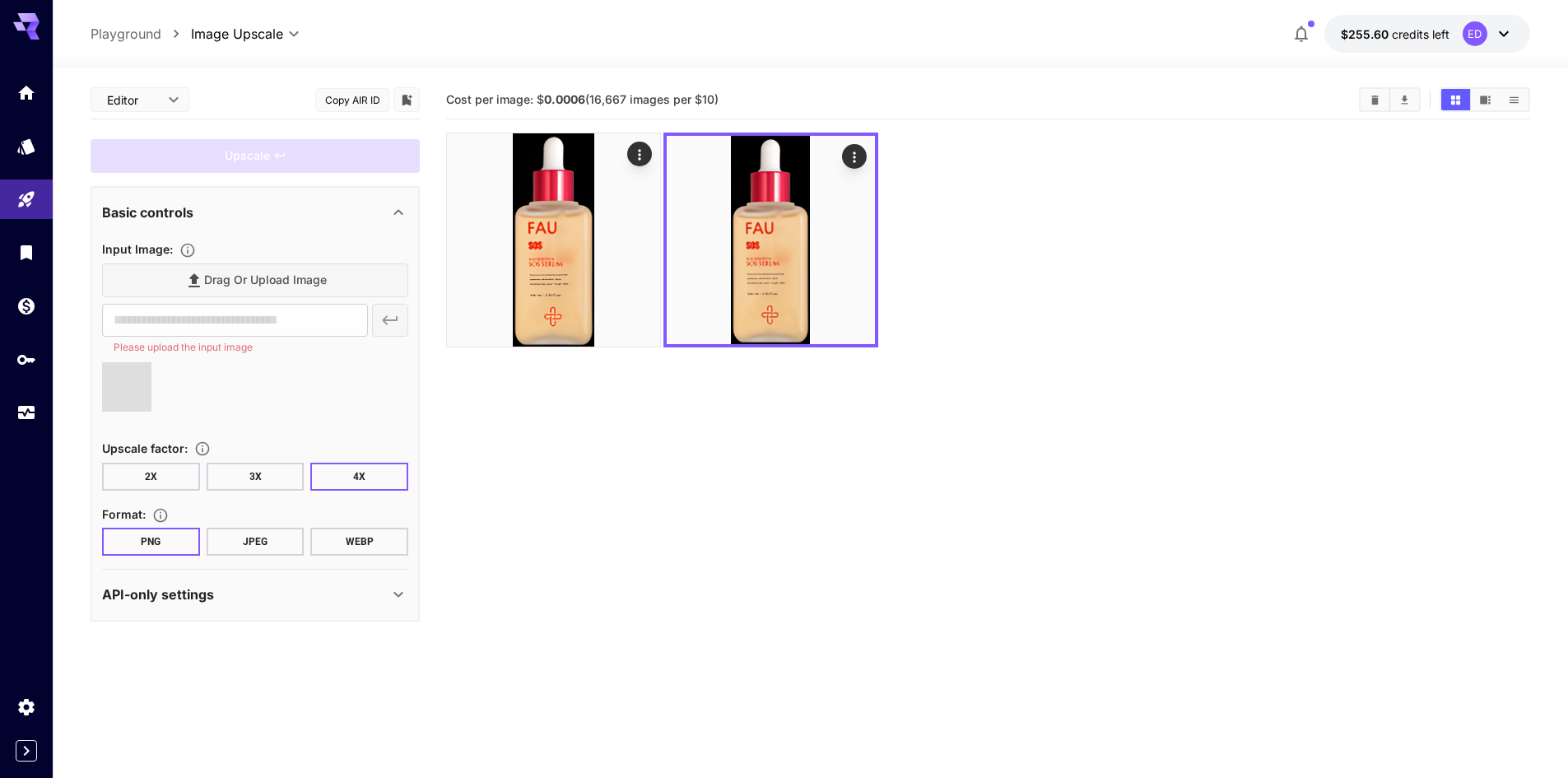
type input "**********"
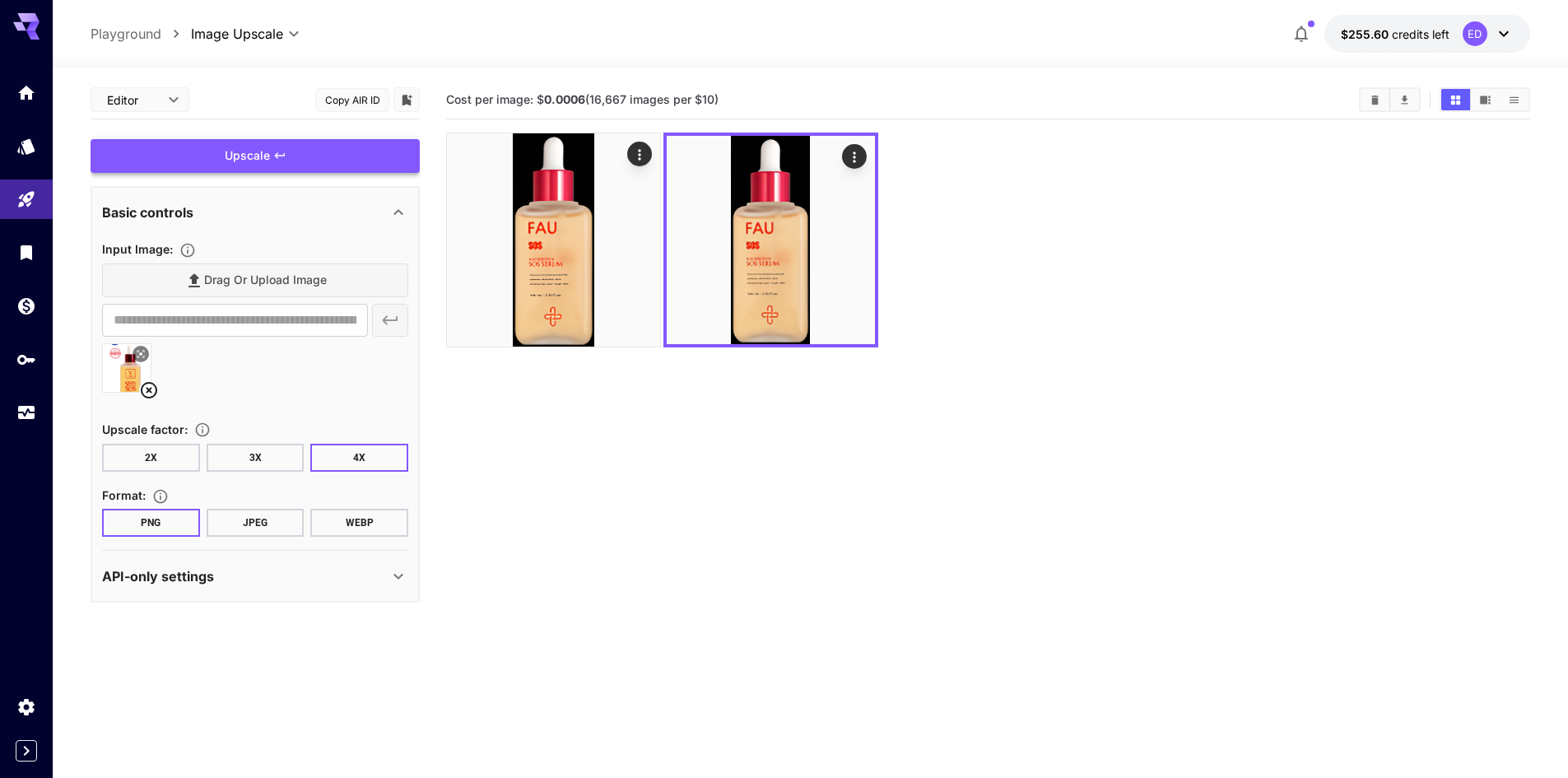
click at [237, 154] on div "Upscale" at bounding box center [255, 156] width 329 height 34
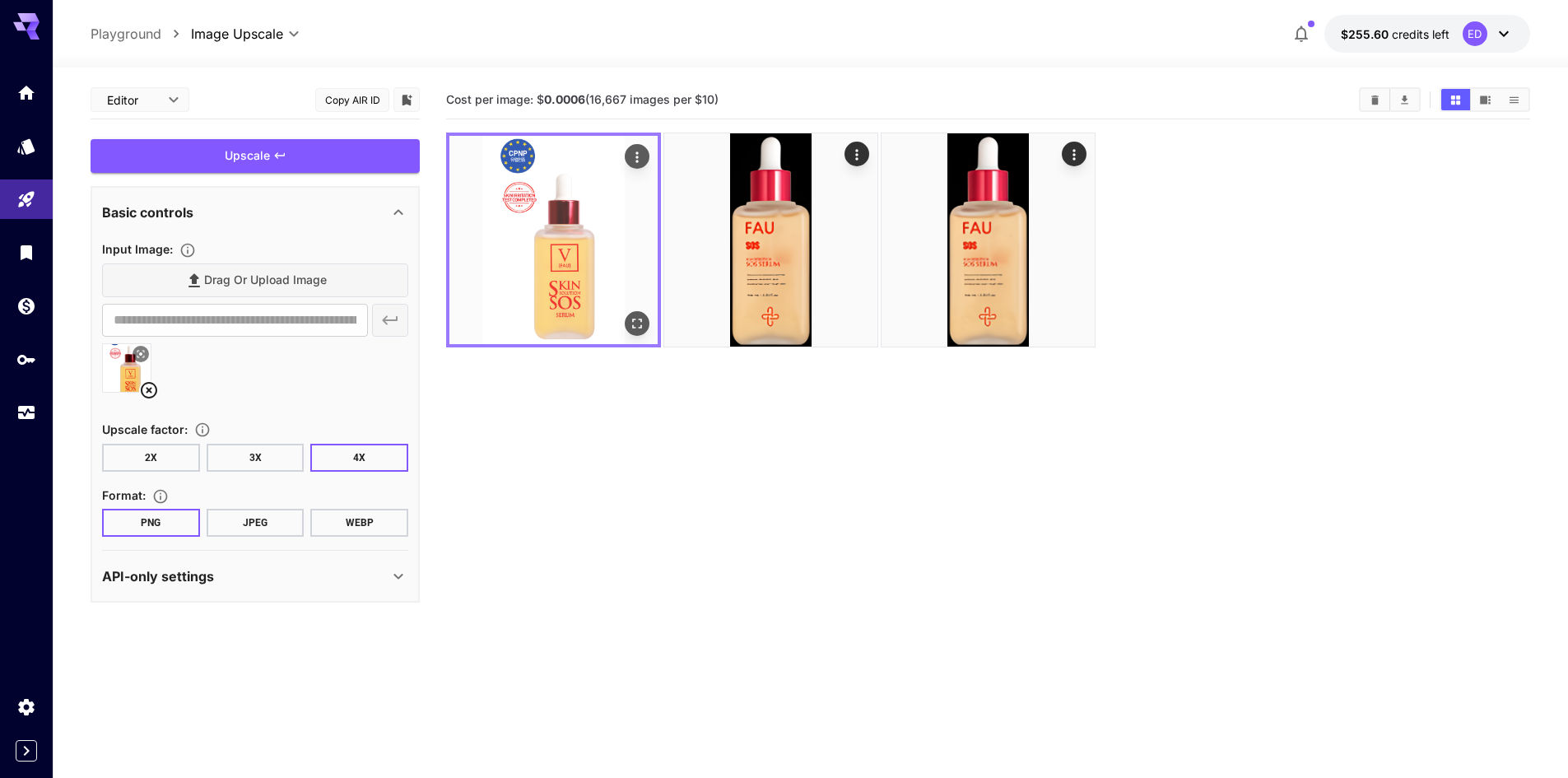
click at [580, 247] on img at bounding box center [553, 239] width 208 height 208
click at [640, 322] on icon "Open in fullscreen" at bounding box center [637, 323] width 17 height 17
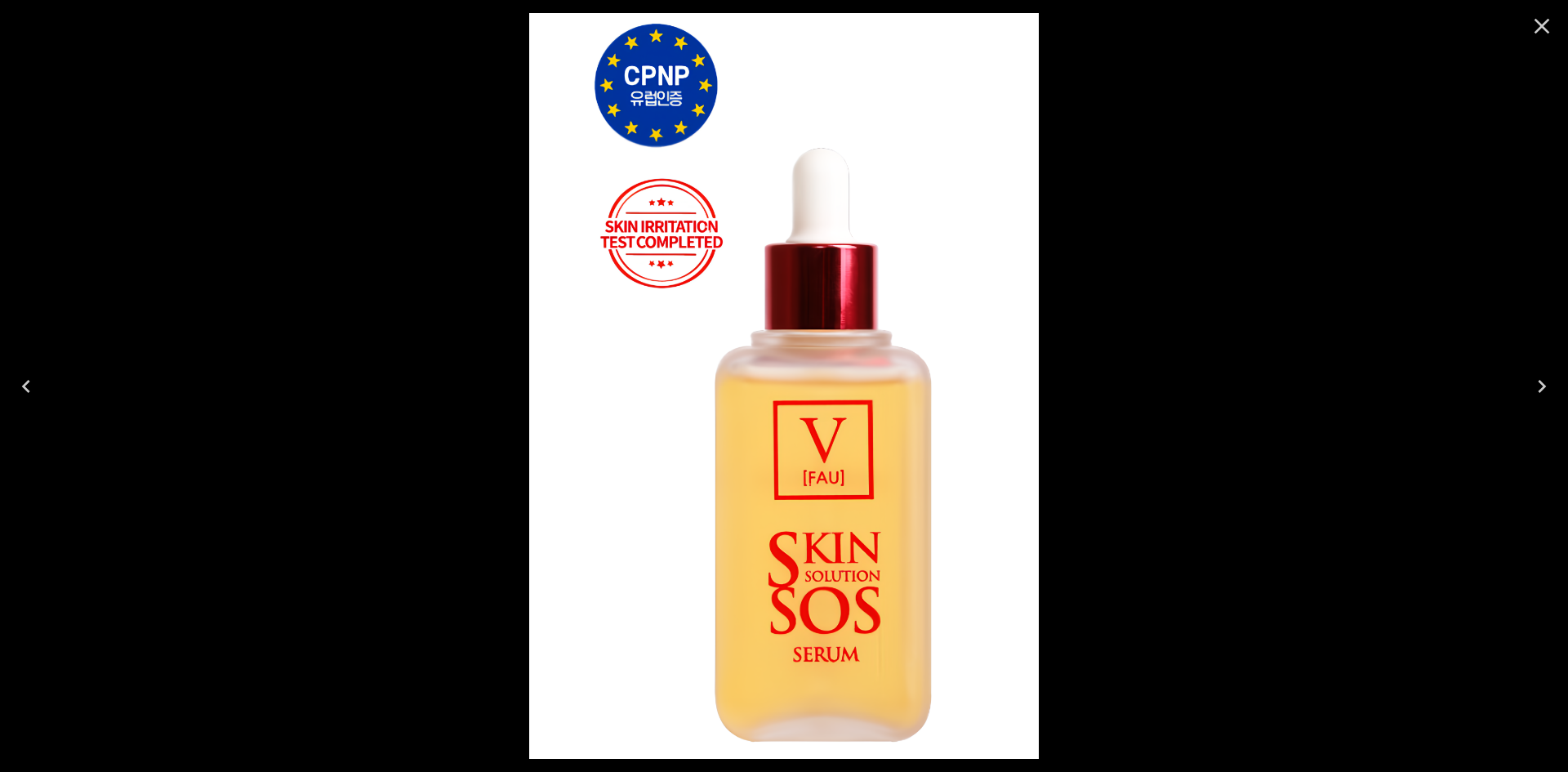
click at [1543, 29] on icon "Close" at bounding box center [1541, 26] width 27 height 27
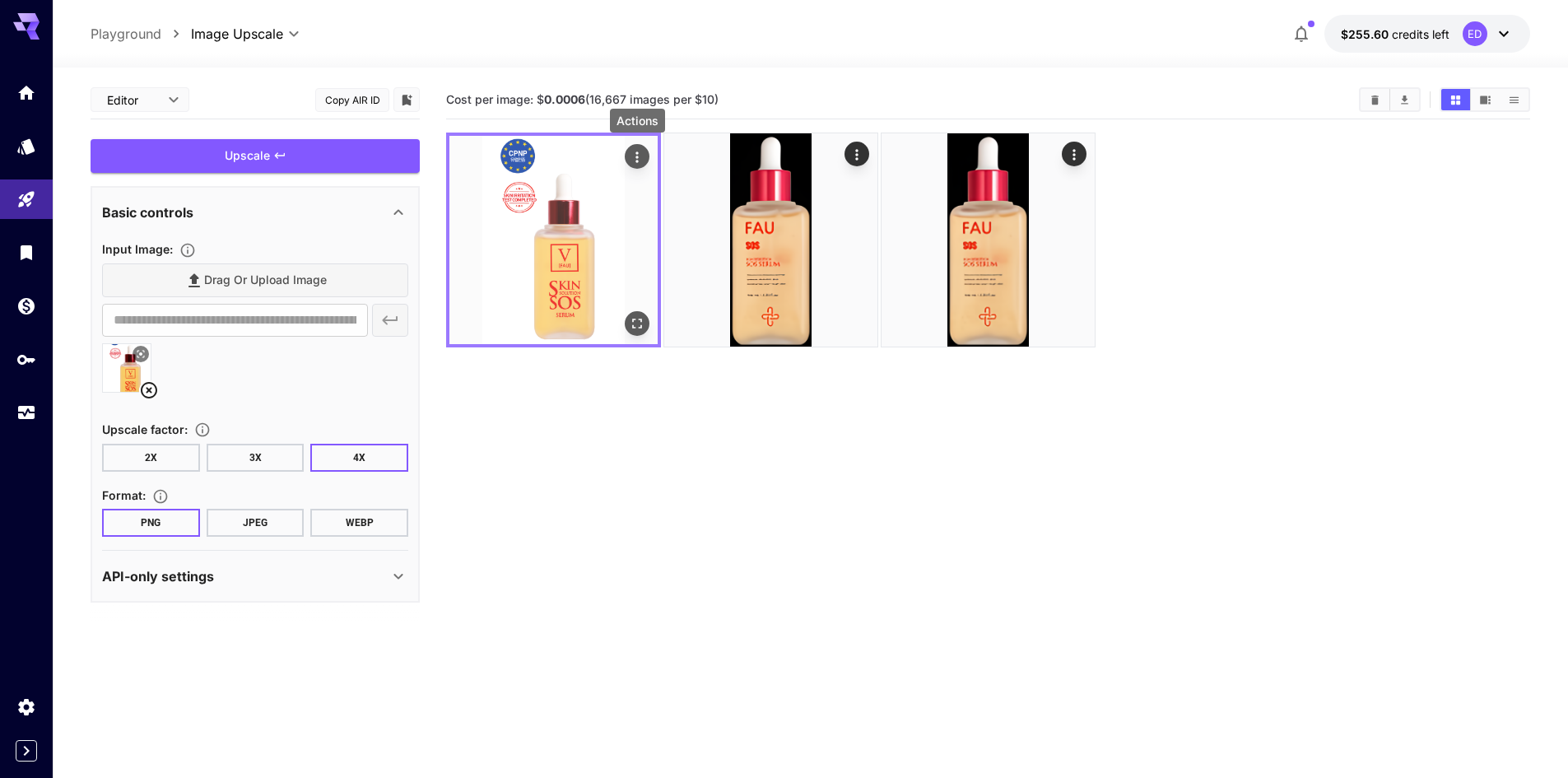
click at [637, 152] on icon "Actions" at bounding box center [637, 157] width 17 height 17
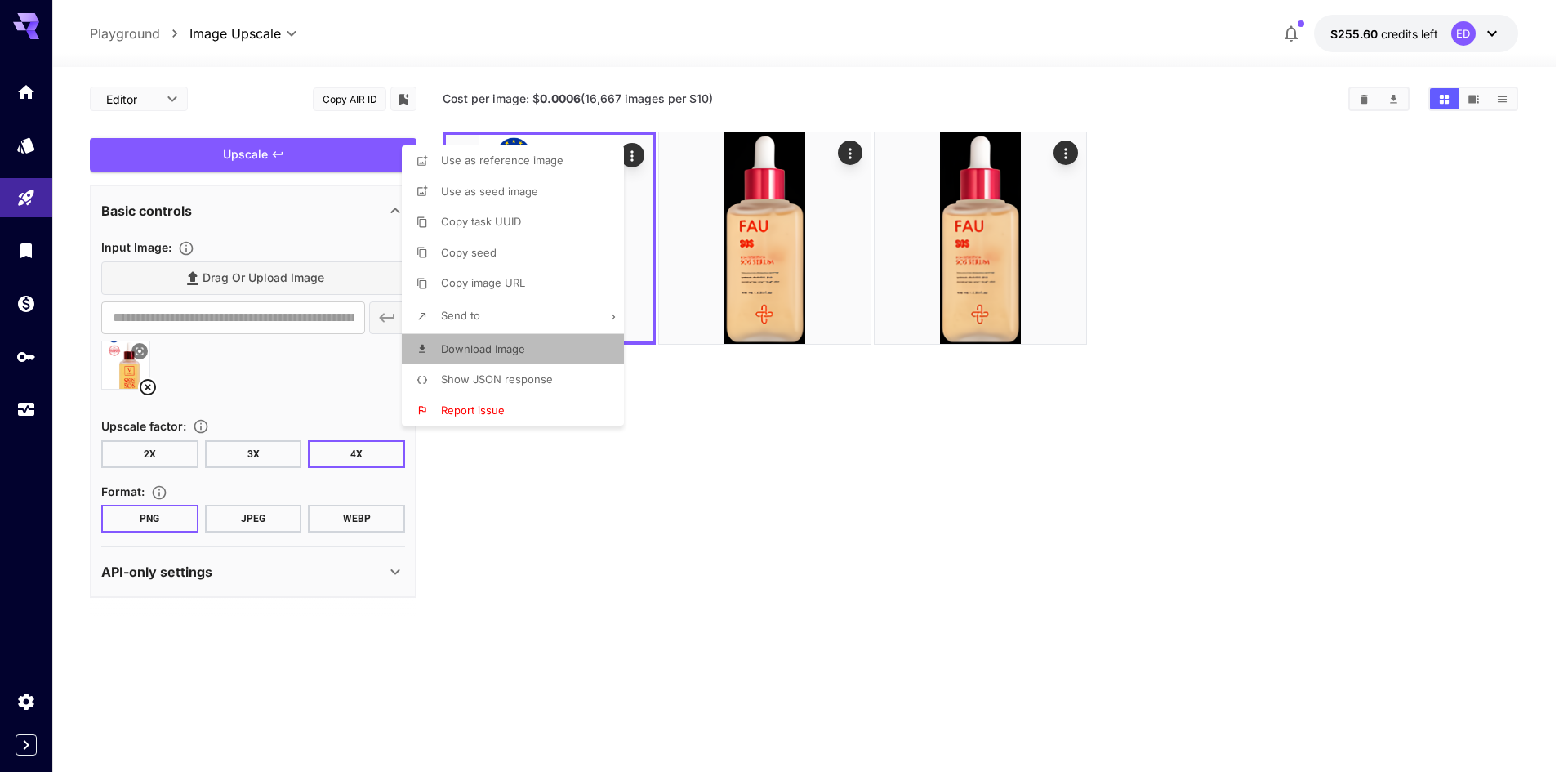
click at [491, 345] on span "Download Image" at bounding box center [483, 348] width 84 height 13
click at [787, 587] on div at bounding box center [784, 386] width 1568 height 772
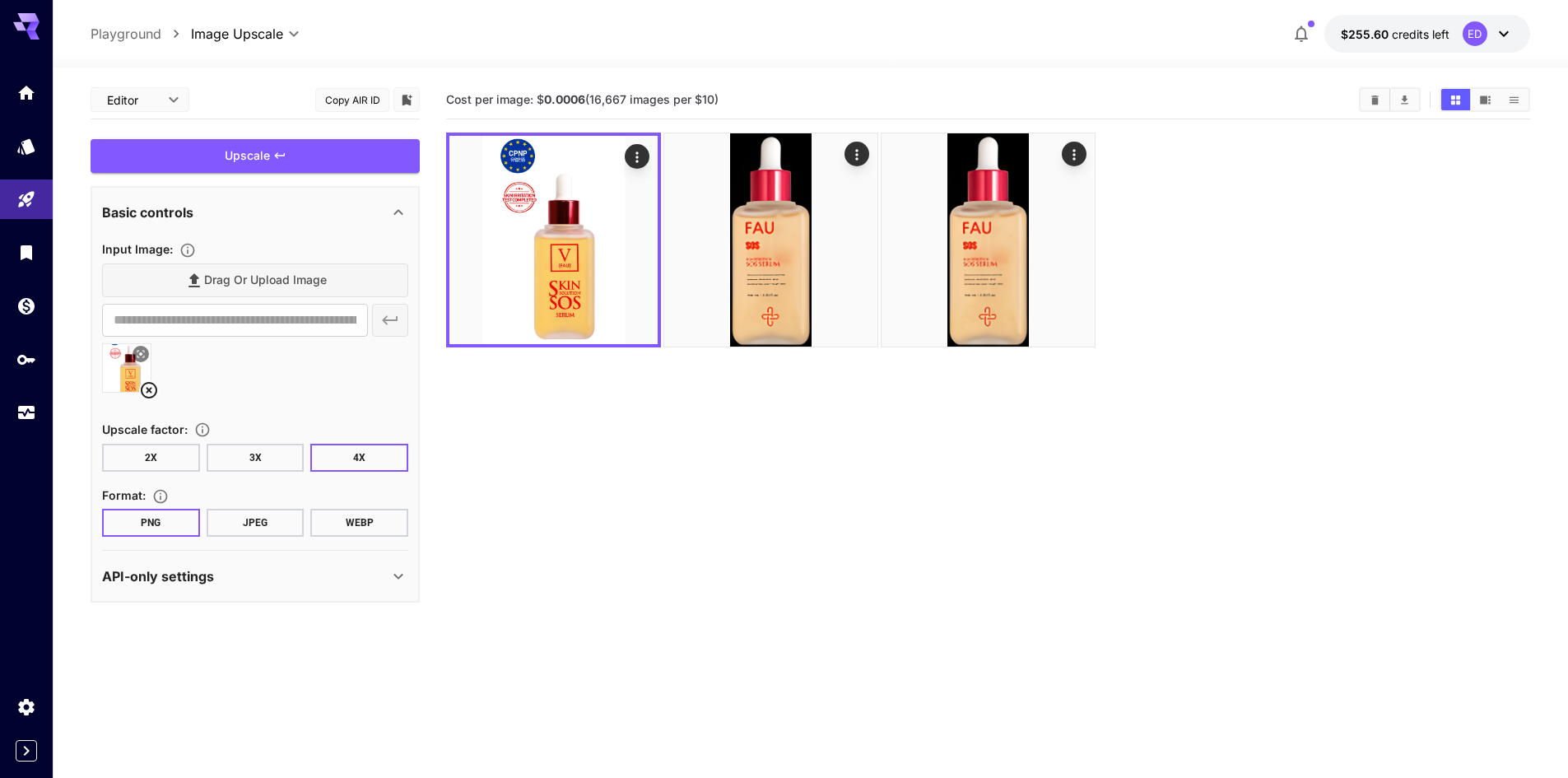
click at [171, 456] on button "2X" at bounding box center [151, 457] width 98 height 28
click at [246, 160] on div "Upscale" at bounding box center [255, 156] width 329 height 34
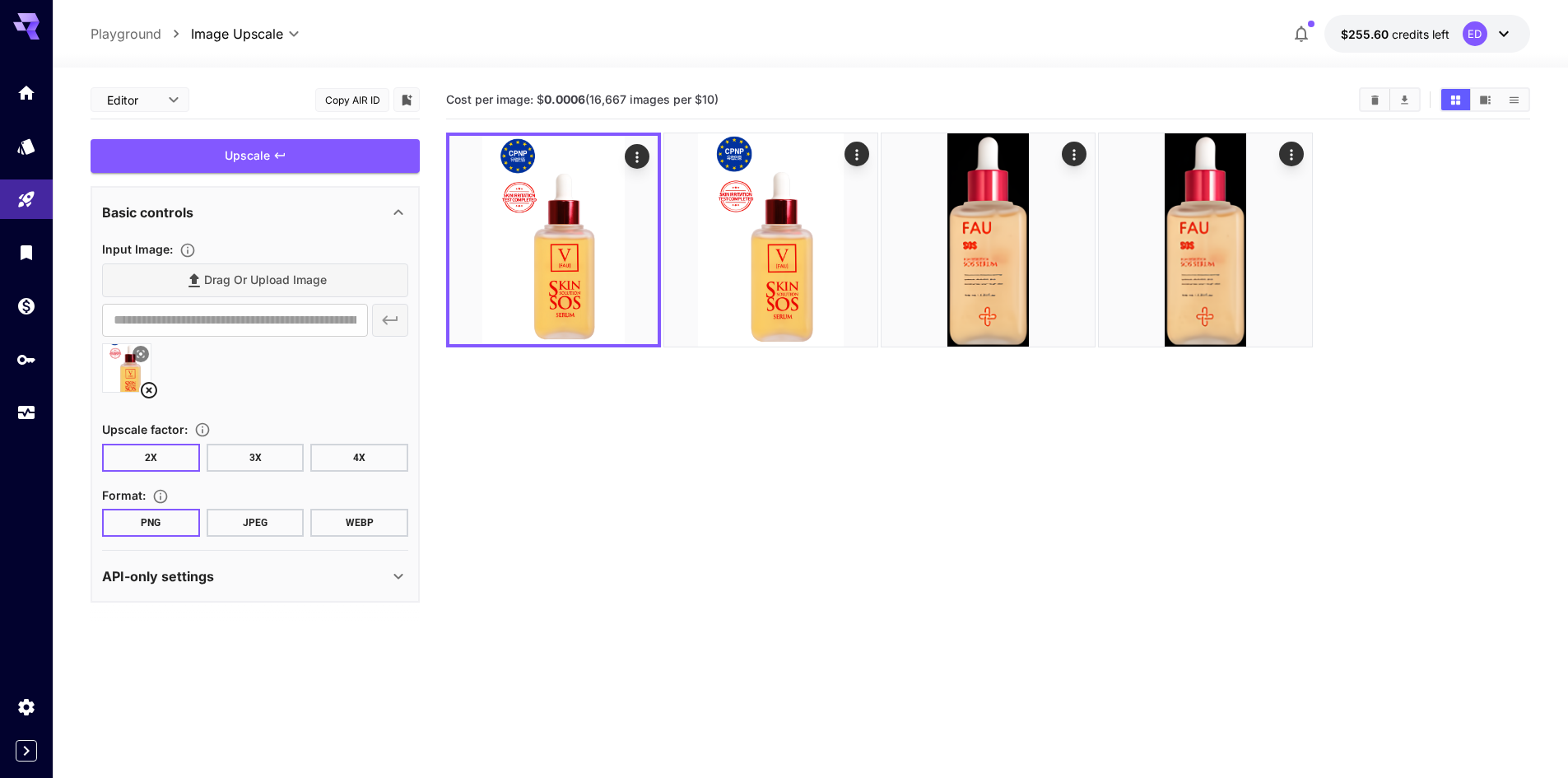
drag, startPoint x: 984, startPoint y: 552, endPoint x: 1026, endPoint y: 549, distance: 42.1
click at [984, 552] on section "Cost per image: $ 0.0006 (16,667 images per $10)" at bounding box center [988, 469] width 1084 height 778
